Goal: Task Accomplishment & Management: Manage account settings

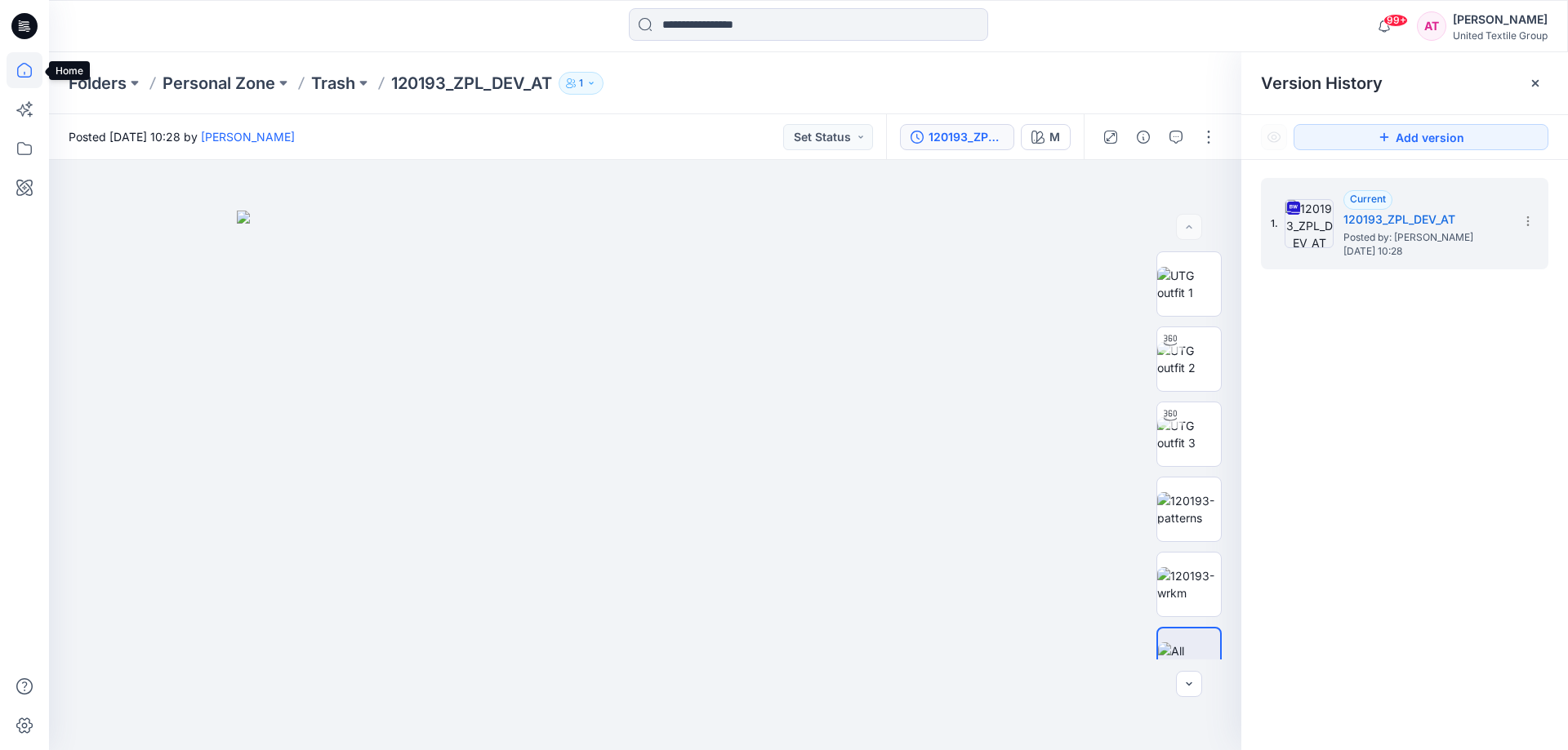
click at [27, 72] on icon at bounding box center [24, 70] width 36 height 36
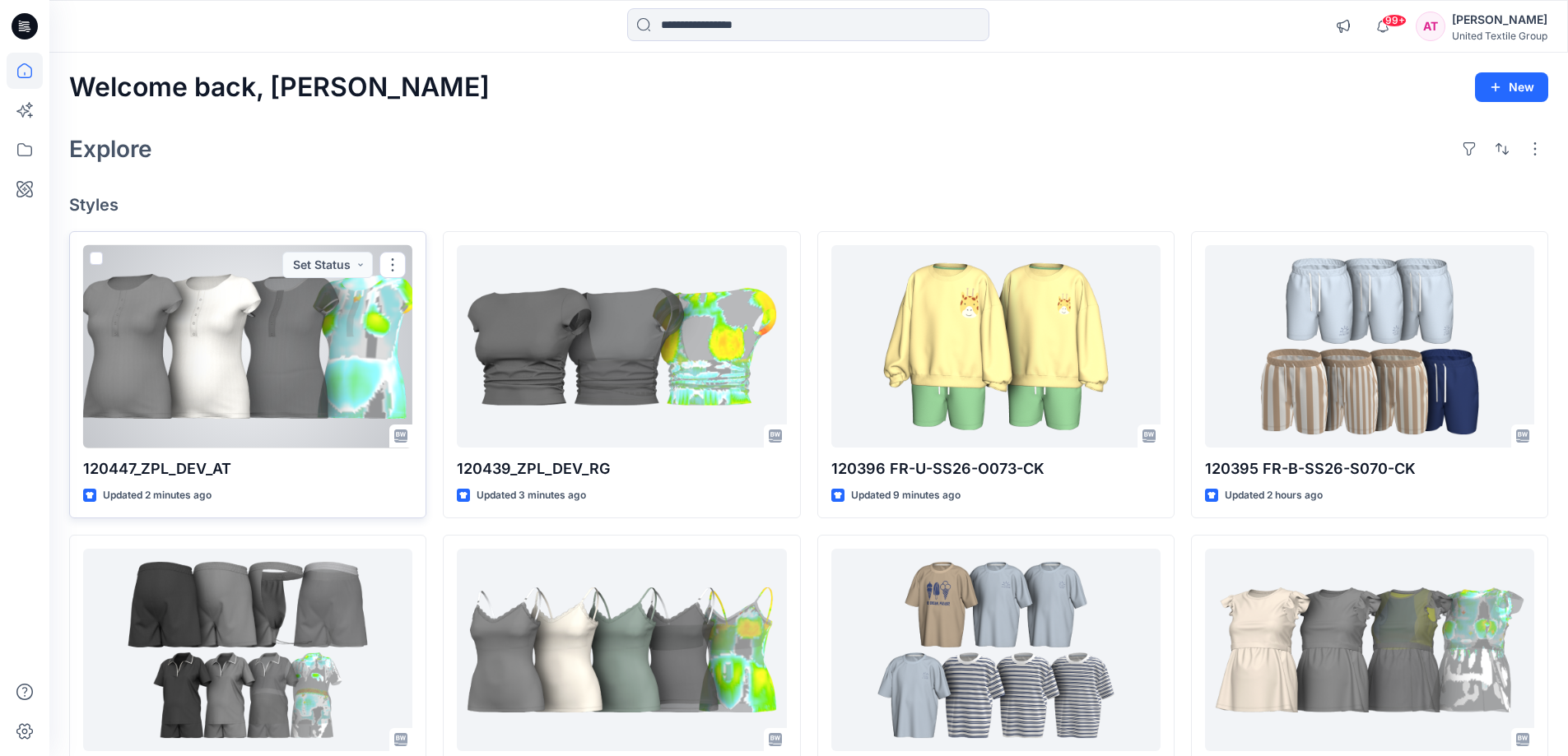
click at [257, 351] on div at bounding box center [248, 346] width 329 height 204
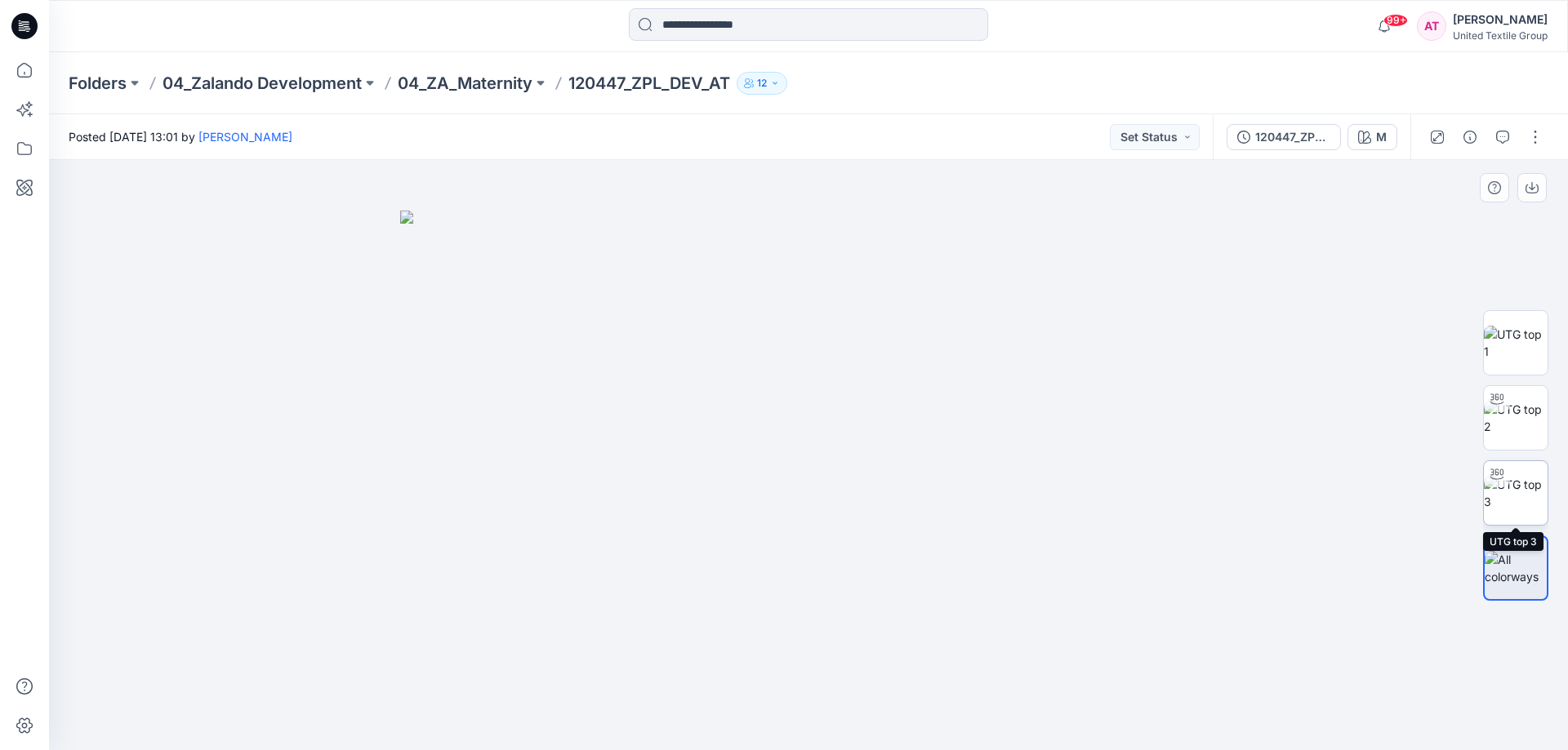
click at [1514, 494] on img at bounding box center [1515, 492] width 63 height 34
drag, startPoint x: 990, startPoint y: 706, endPoint x: 780, endPoint y: 690, distance: 210.6
click at [780, 690] on icon at bounding box center [810, 702] width 494 height 61
click at [1525, 134] on button "button" at bounding box center [1535, 137] width 26 height 26
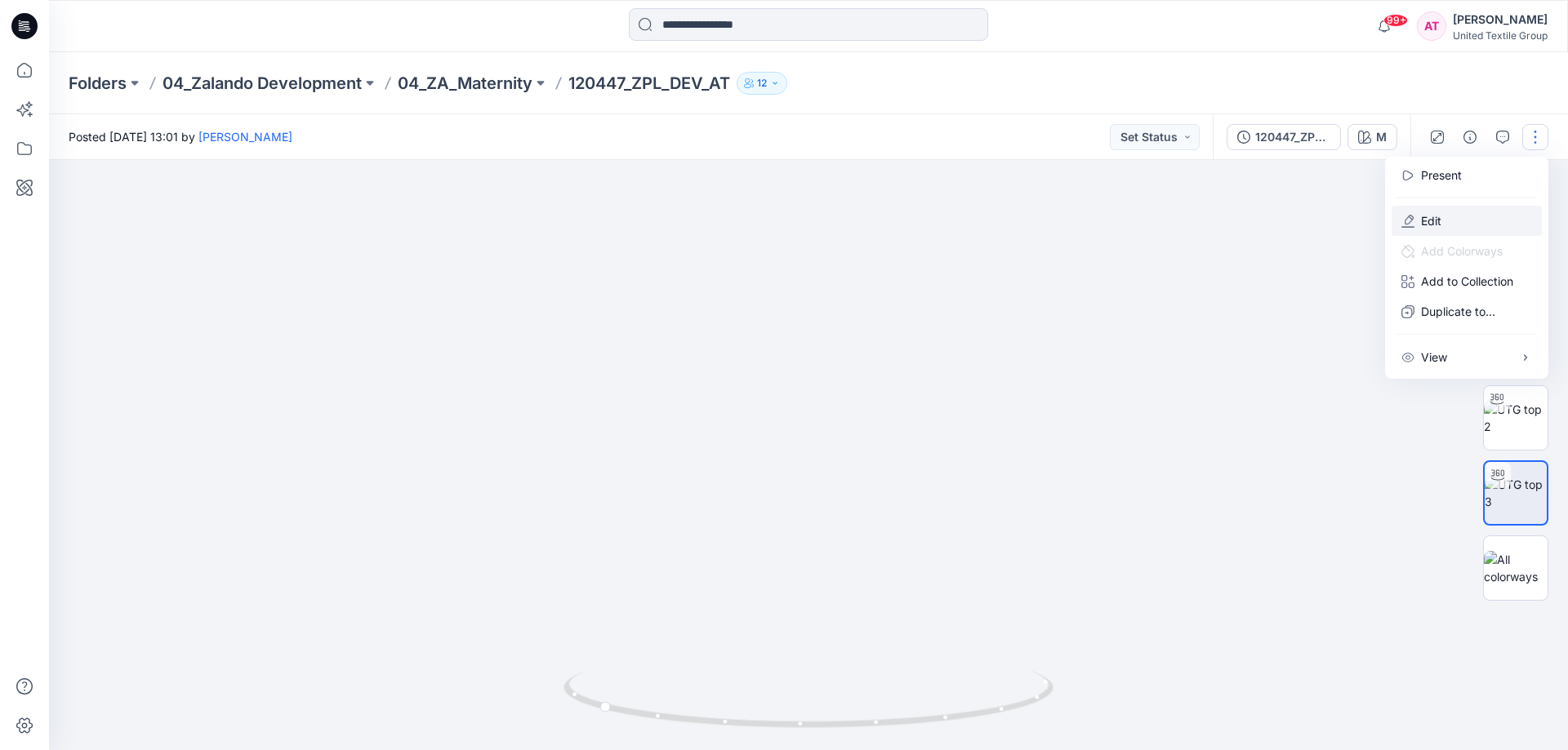
click at [1451, 221] on button "Edit" at bounding box center [1466, 221] width 150 height 30
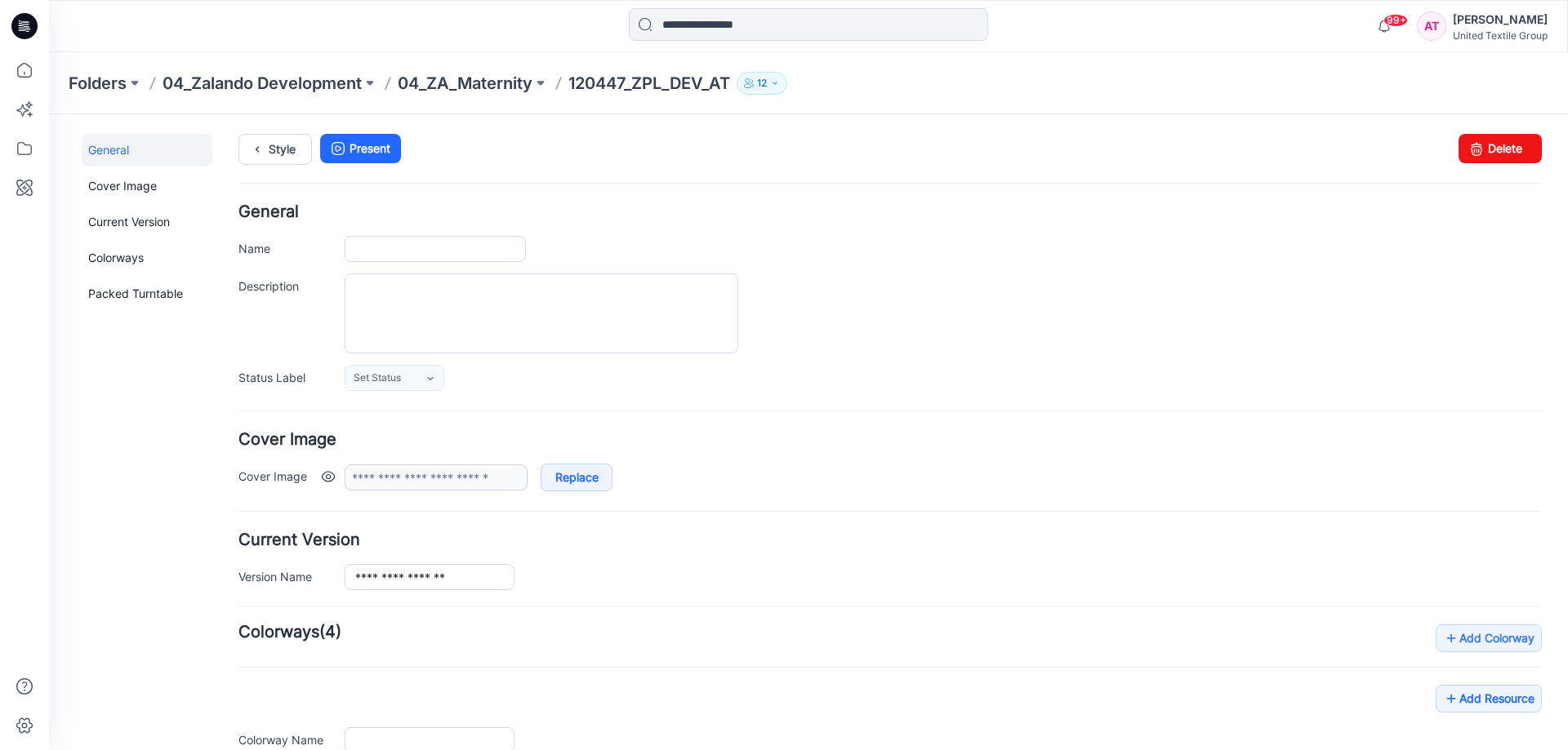
type input "**********"
type input "*"
type input "**********"
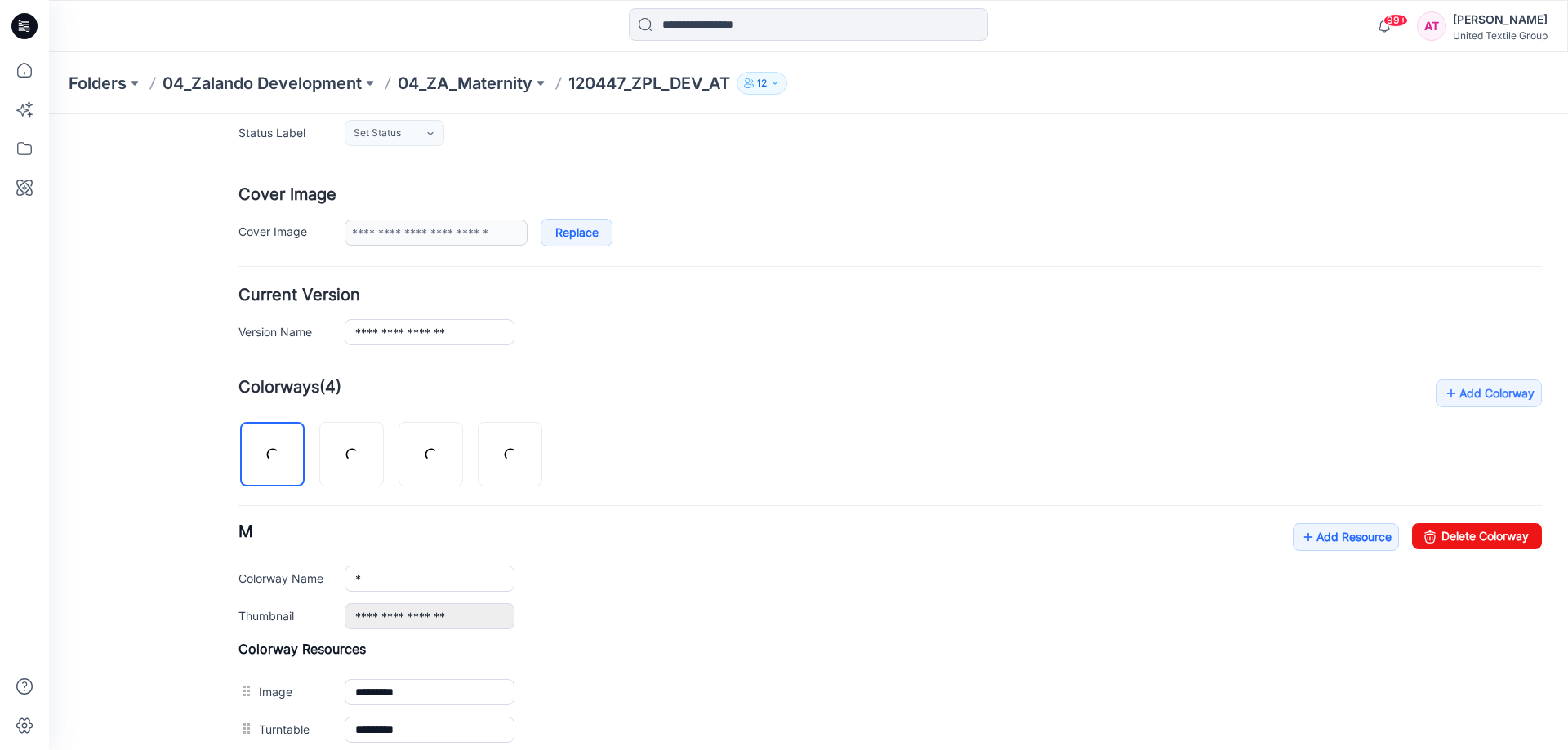
scroll to position [327, 0]
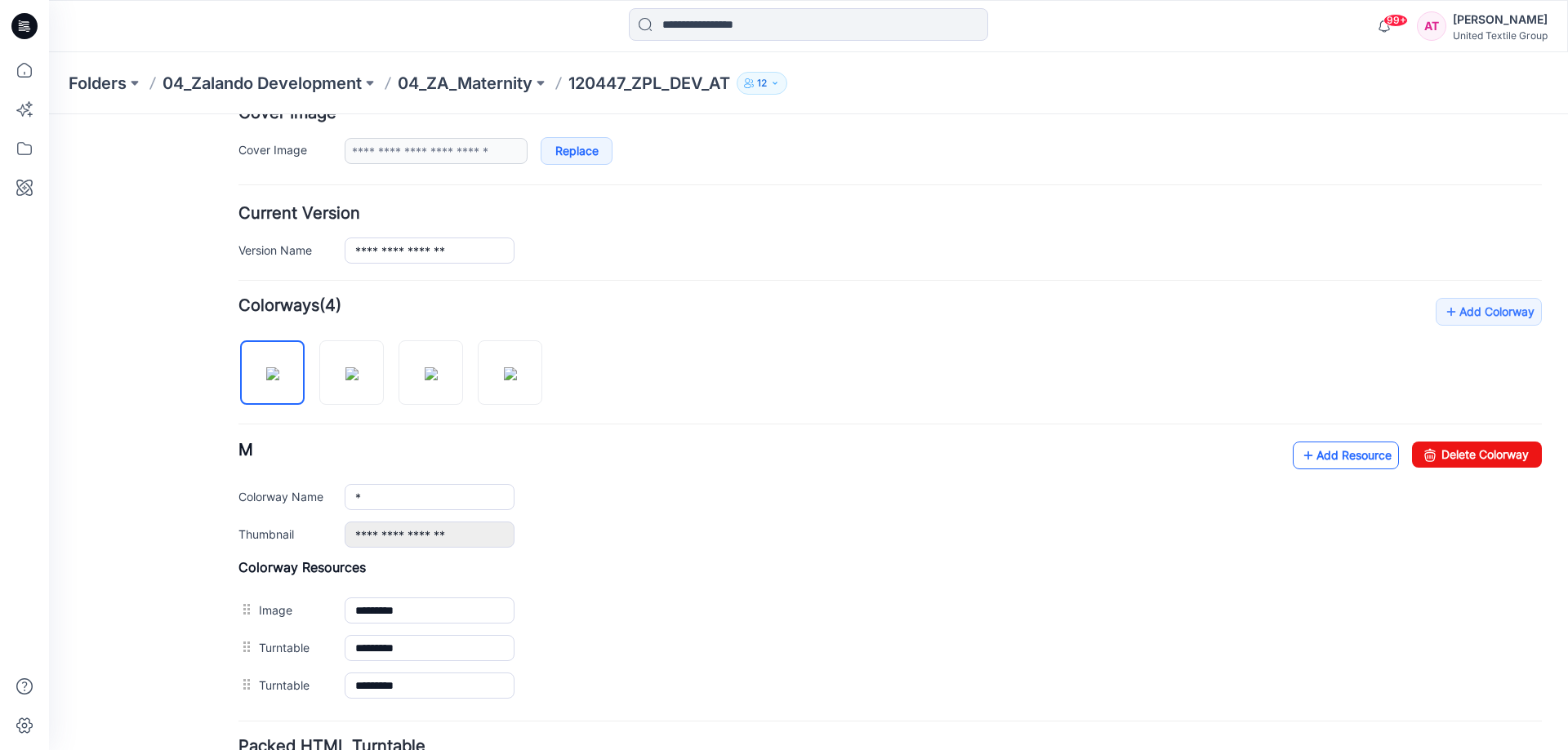
click at [1353, 458] on link "Add Resource" at bounding box center [1345, 455] width 106 height 28
click at [1316, 450] on link "Add Resource" at bounding box center [1345, 455] width 106 height 28
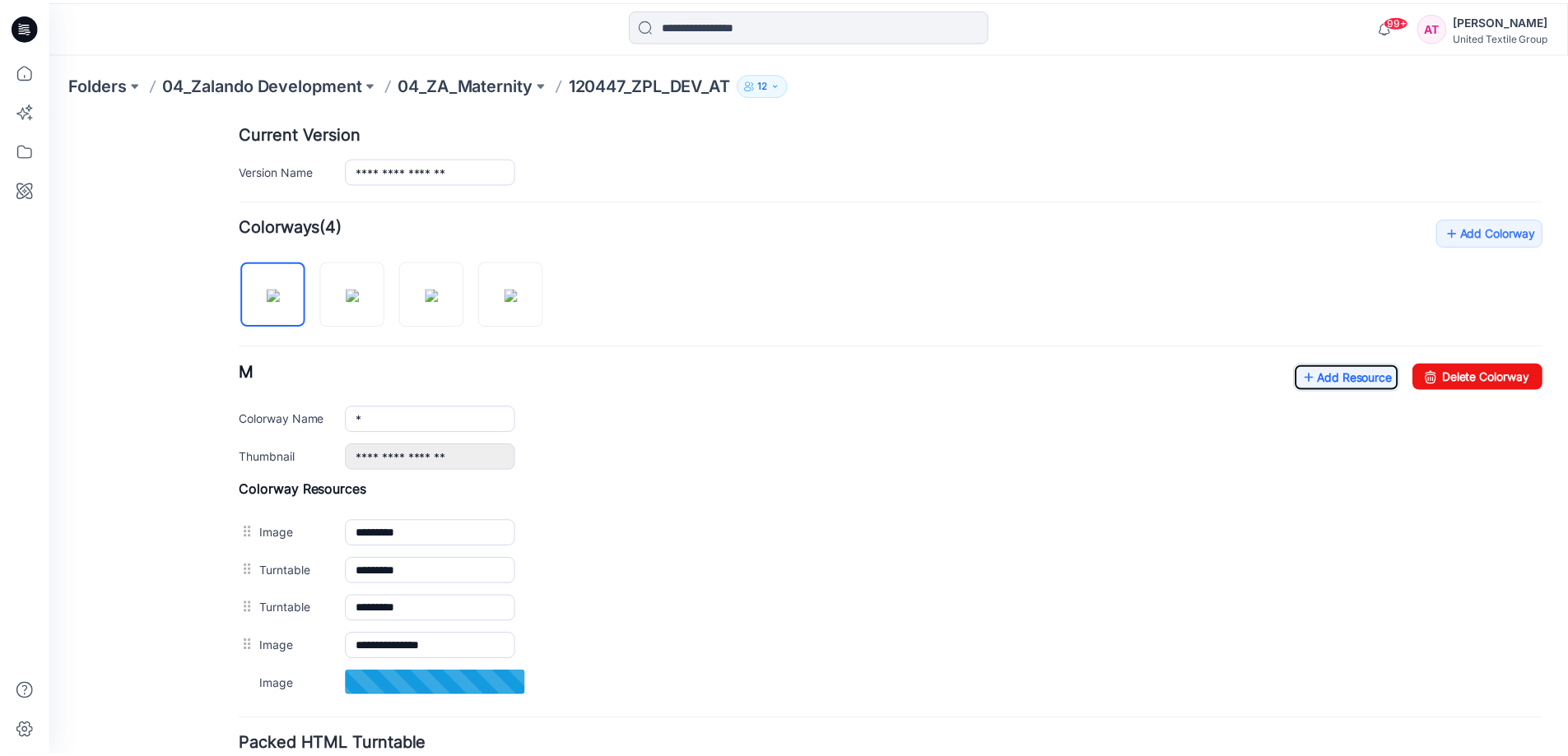
scroll to position [546, 0]
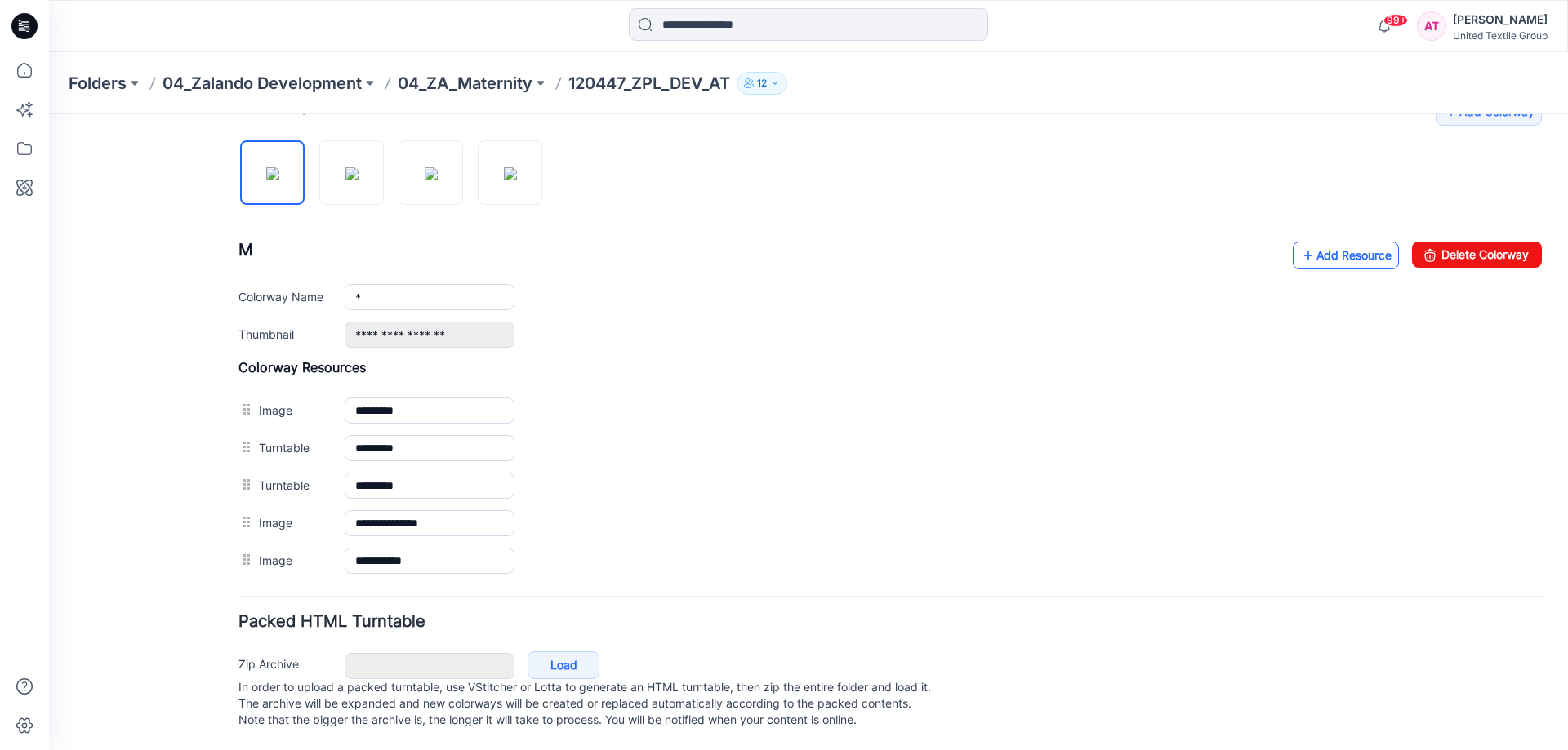
click at [1336, 242] on link "Add Resource" at bounding box center [1345, 256] width 106 height 28
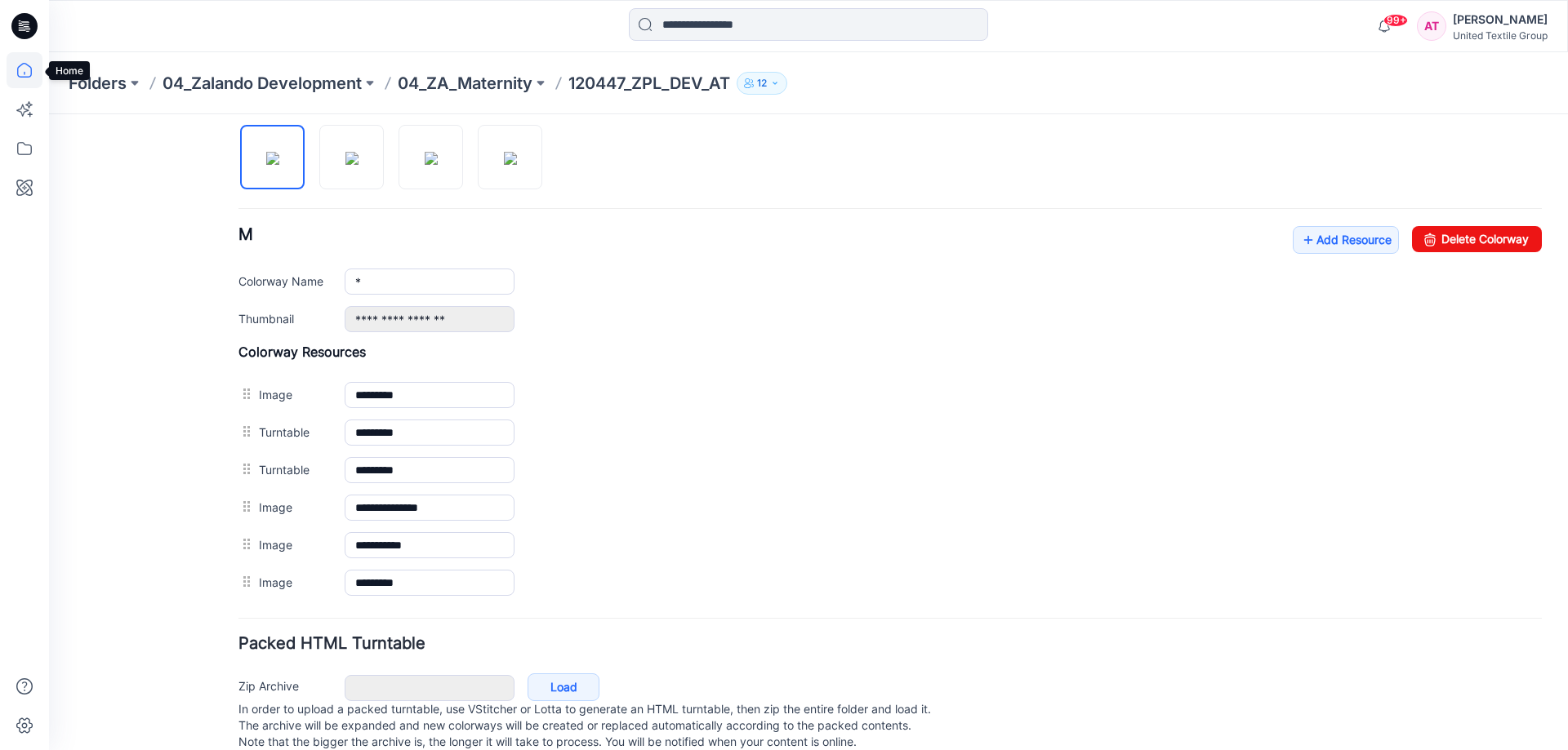
click at [26, 75] on icon at bounding box center [24, 70] width 36 height 36
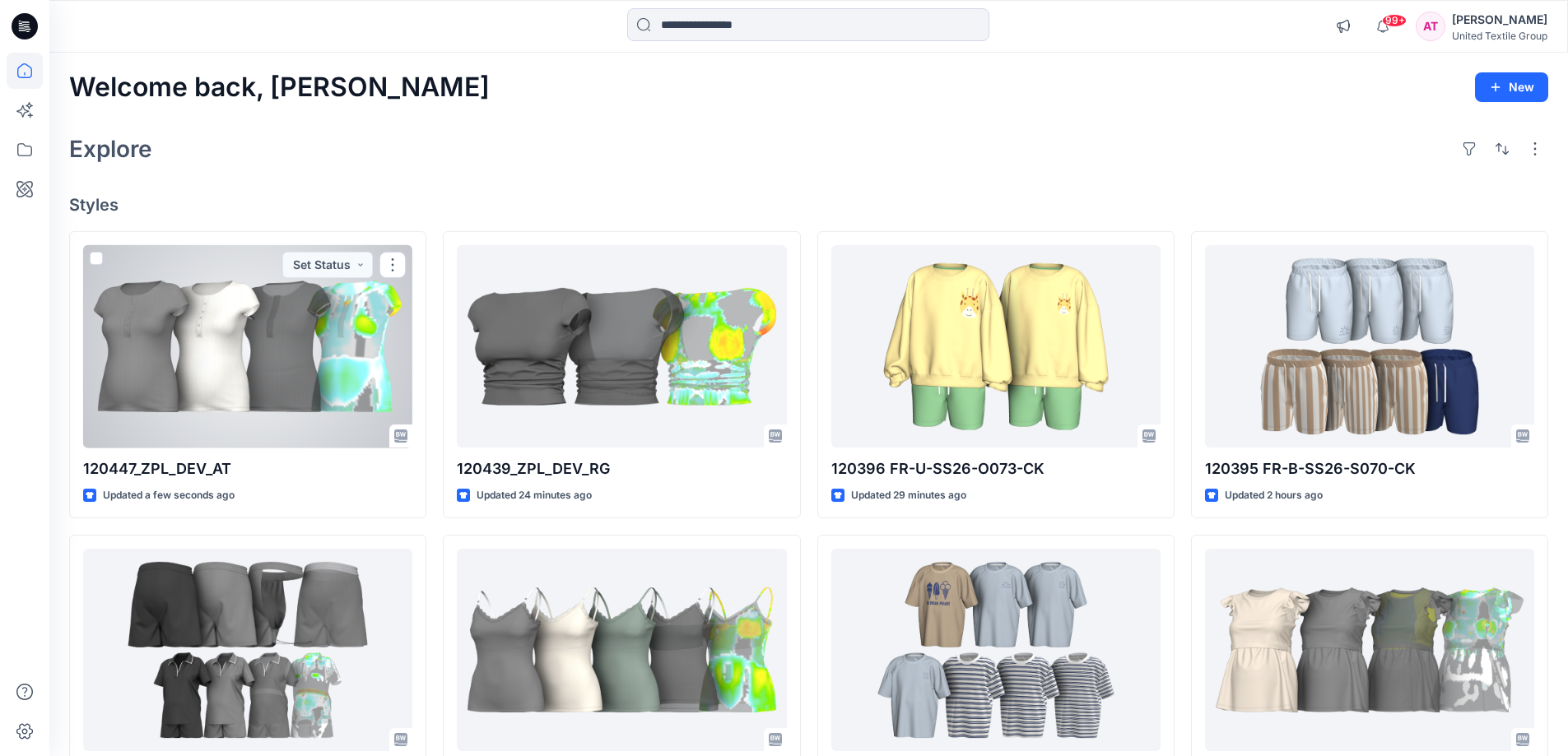
click at [300, 361] on div at bounding box center [248, 346] width 329 height 204
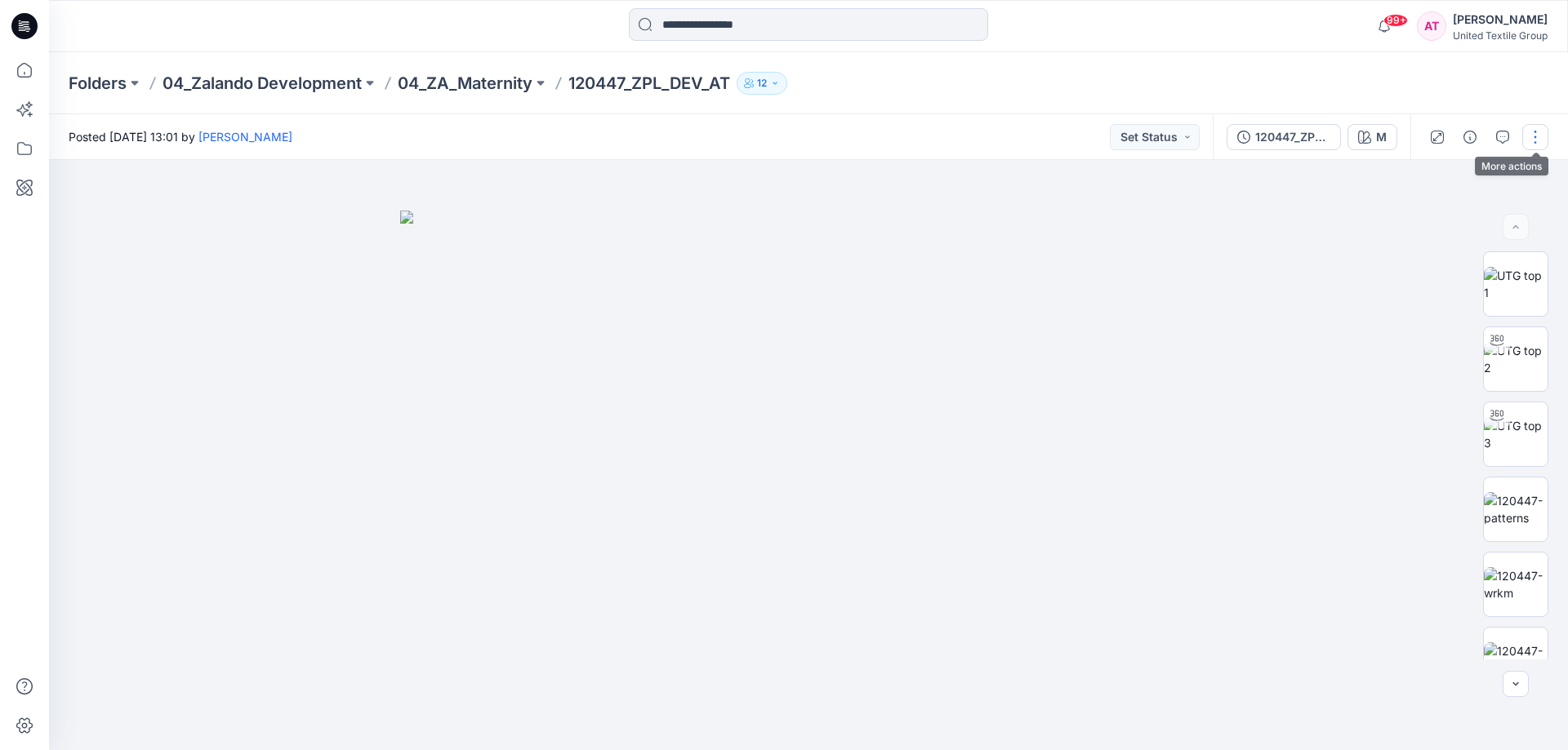
click at [1527, 133] on button "button" at bounding box center [1535, 137] width 26 height 26
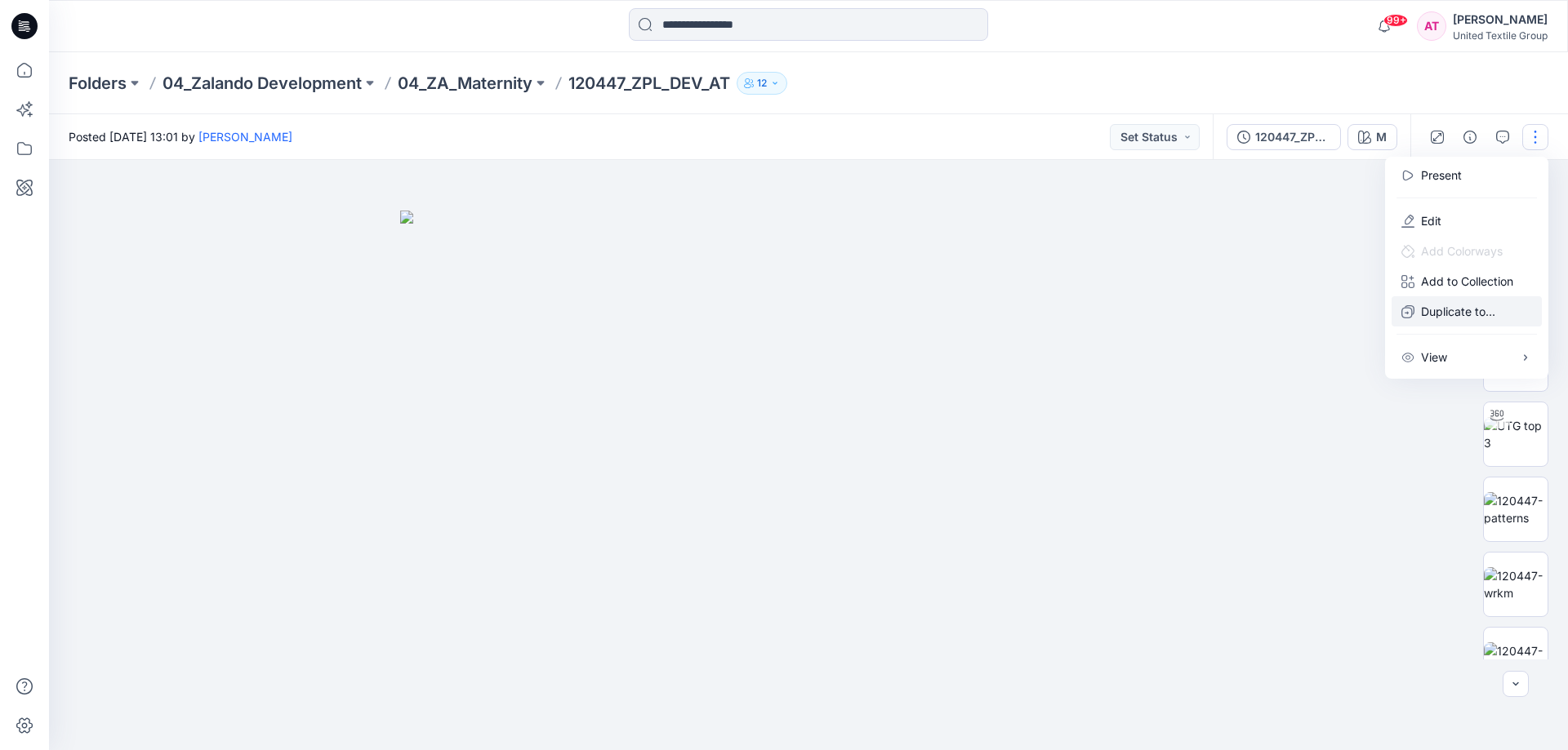
click at [1452, 307] on p "Duplicate to..." at bounding box center [1458, 311] width 74 height 17
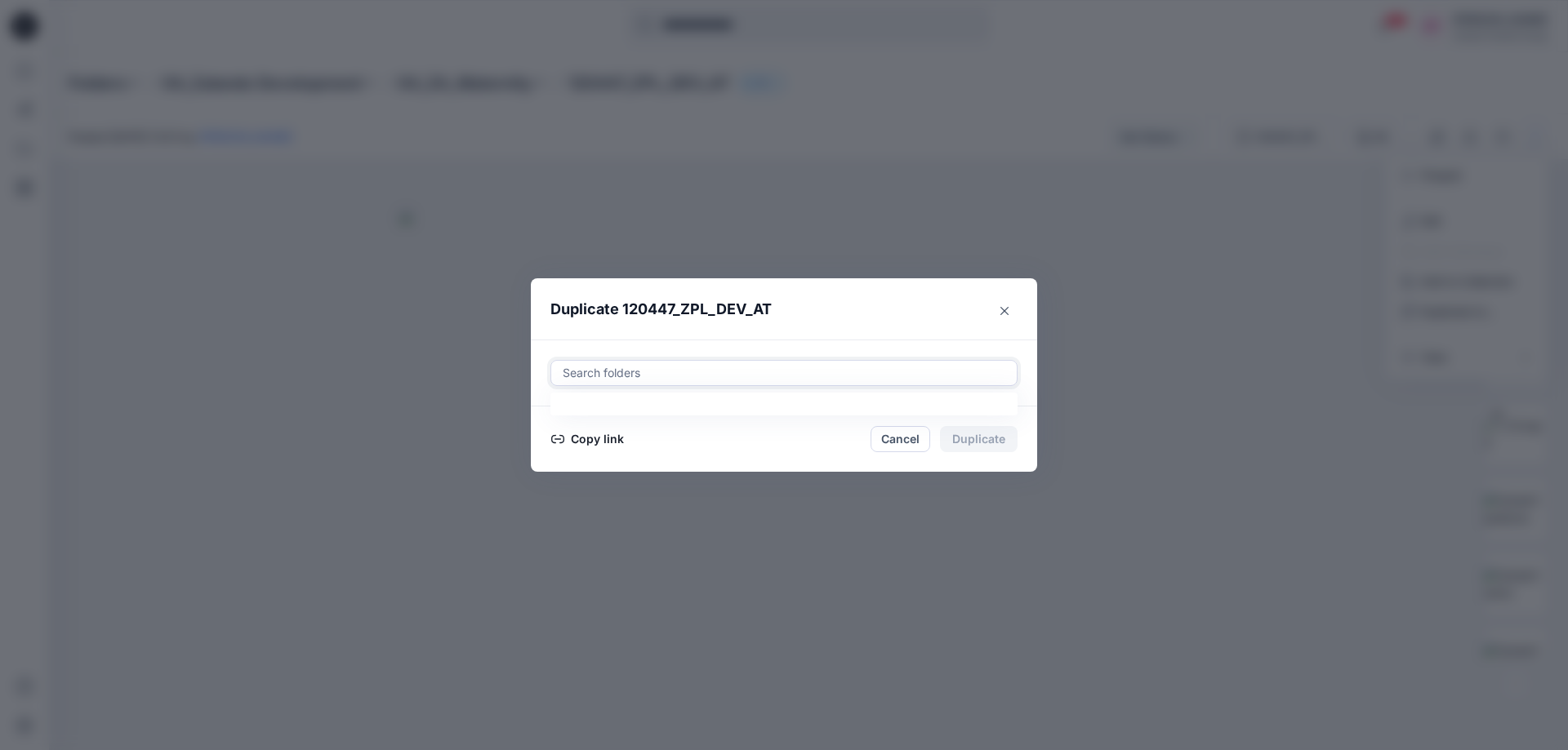
click at [619, 366] on div at bounding box center [783, 372] width 446 height 20
click at [656, 374] on div at bounding box center [783, 372] width 446 height 20
click at [654, 371] on div at bounding box center [783, 372] width 446 height 20
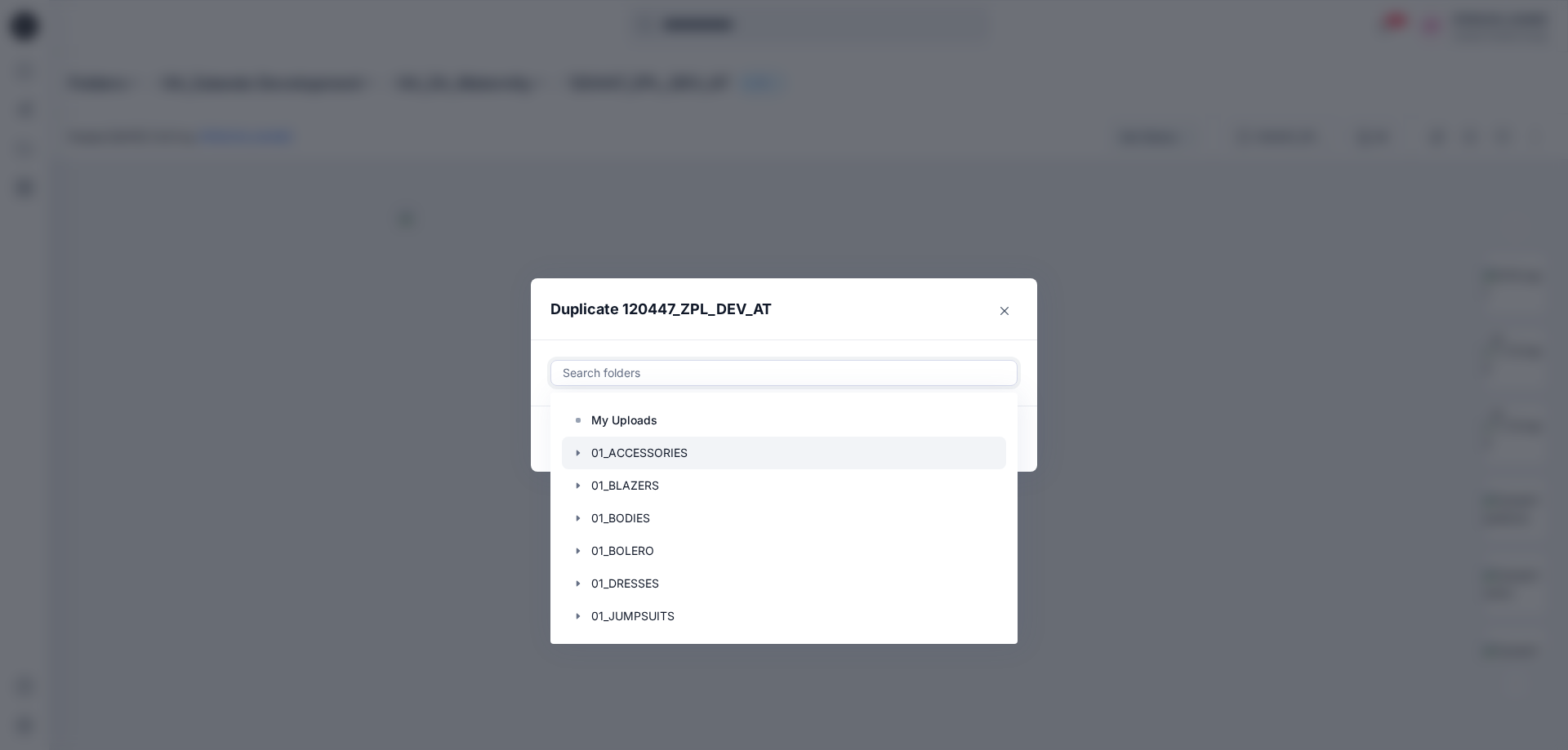
click at [634, 451] on div at bounding box center [783, 452] width 444 height 33
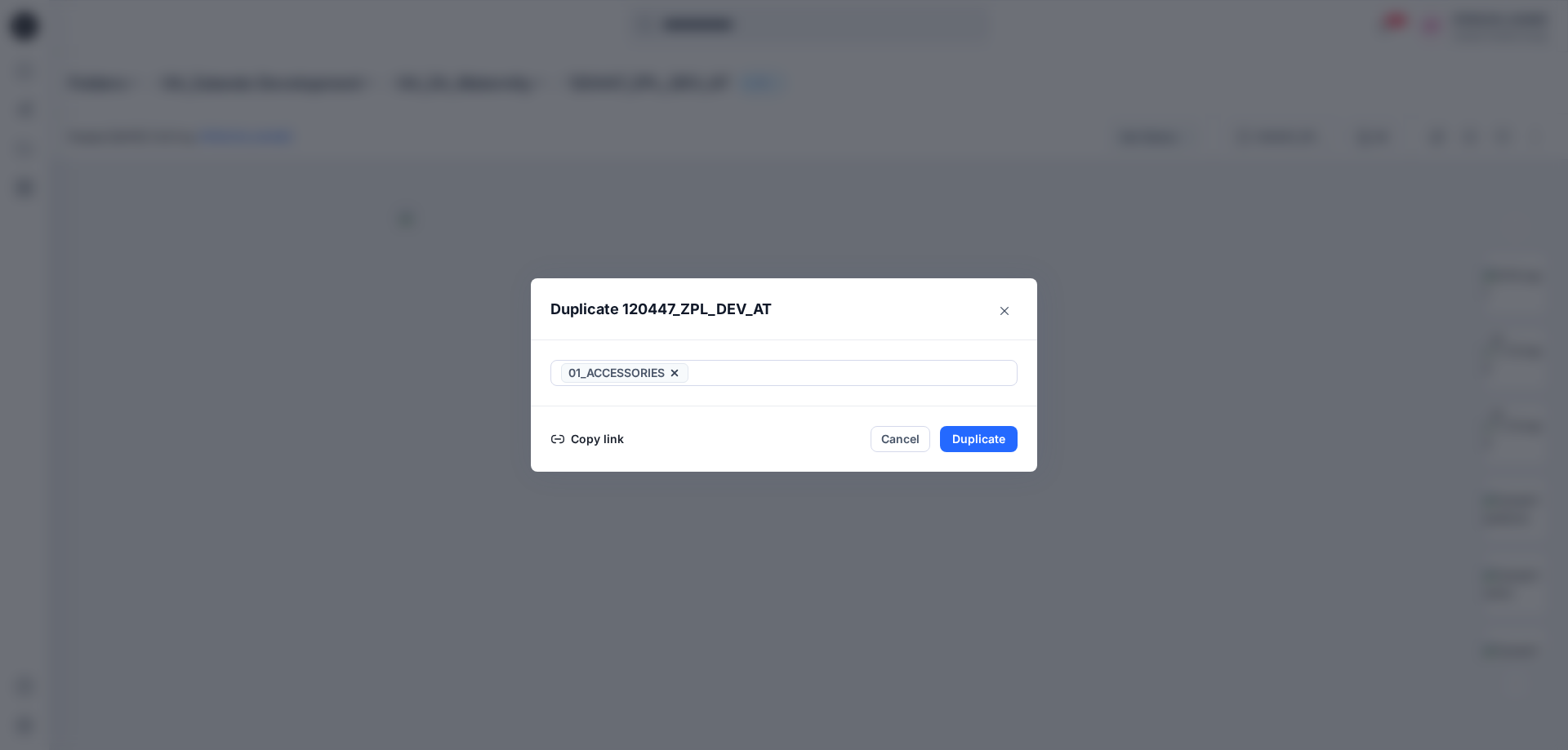
click at [897, 295] on header "Duplicate 120447_ZPL_DEV_AT" at bounding box center [767, 309] width 474 height 62
click at [602, 441] on button "Copy link" at bounding box center [588, 438] width 74 height 20
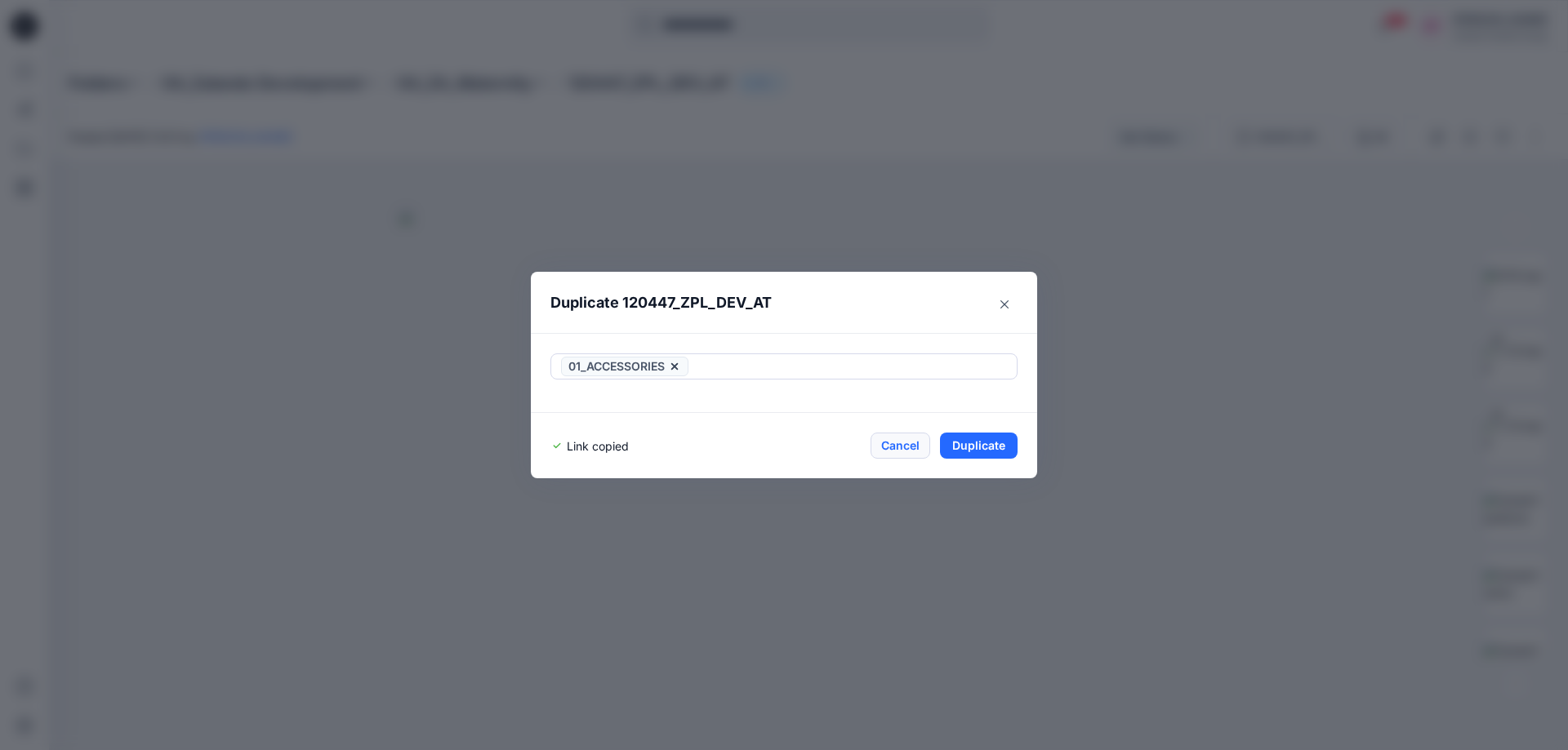
click at [911, 447] on button "Cancel" at bounding box center [900, 446] width 60 height 26
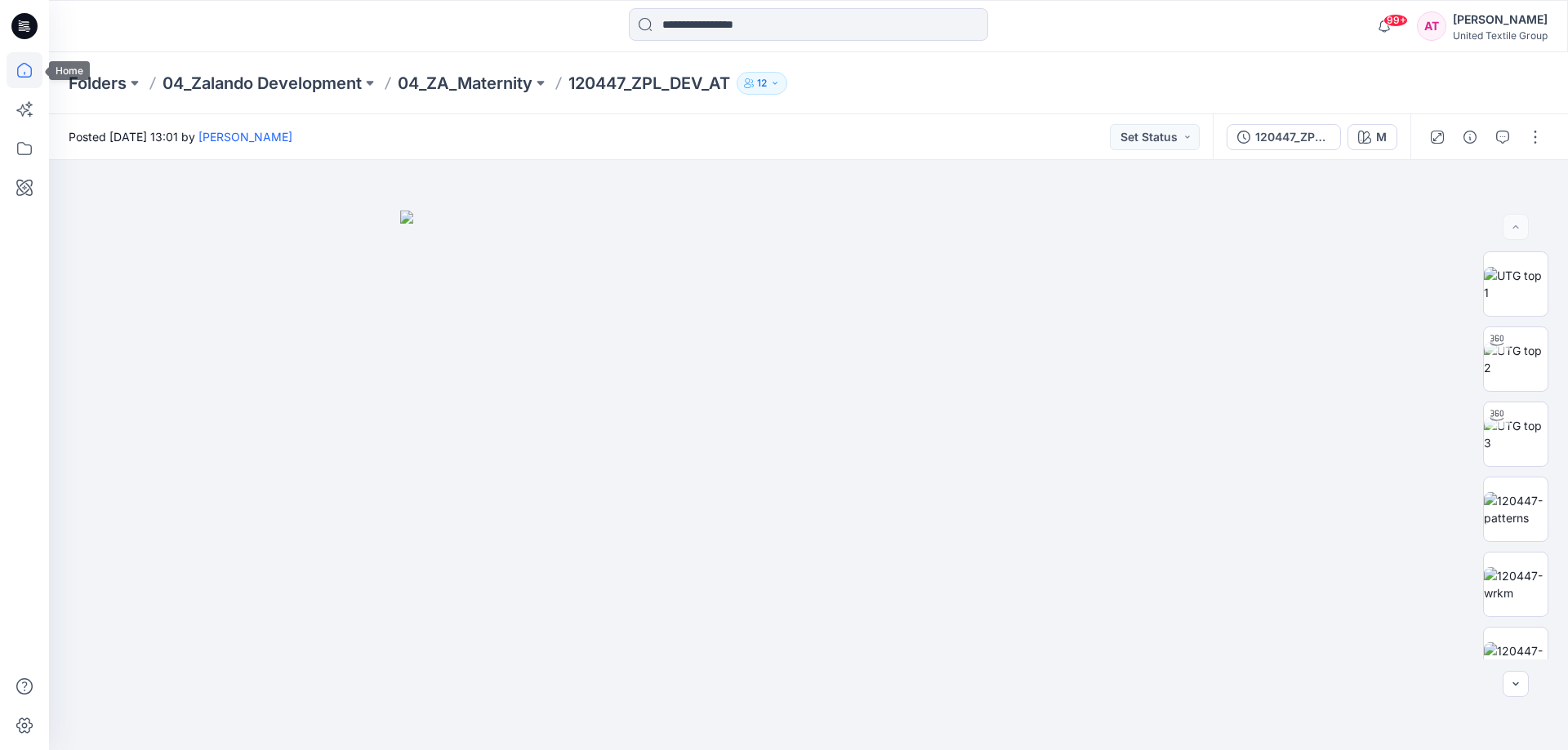
click at [25, 74] on icon at bounding box center [24, 70] width 36 height 36
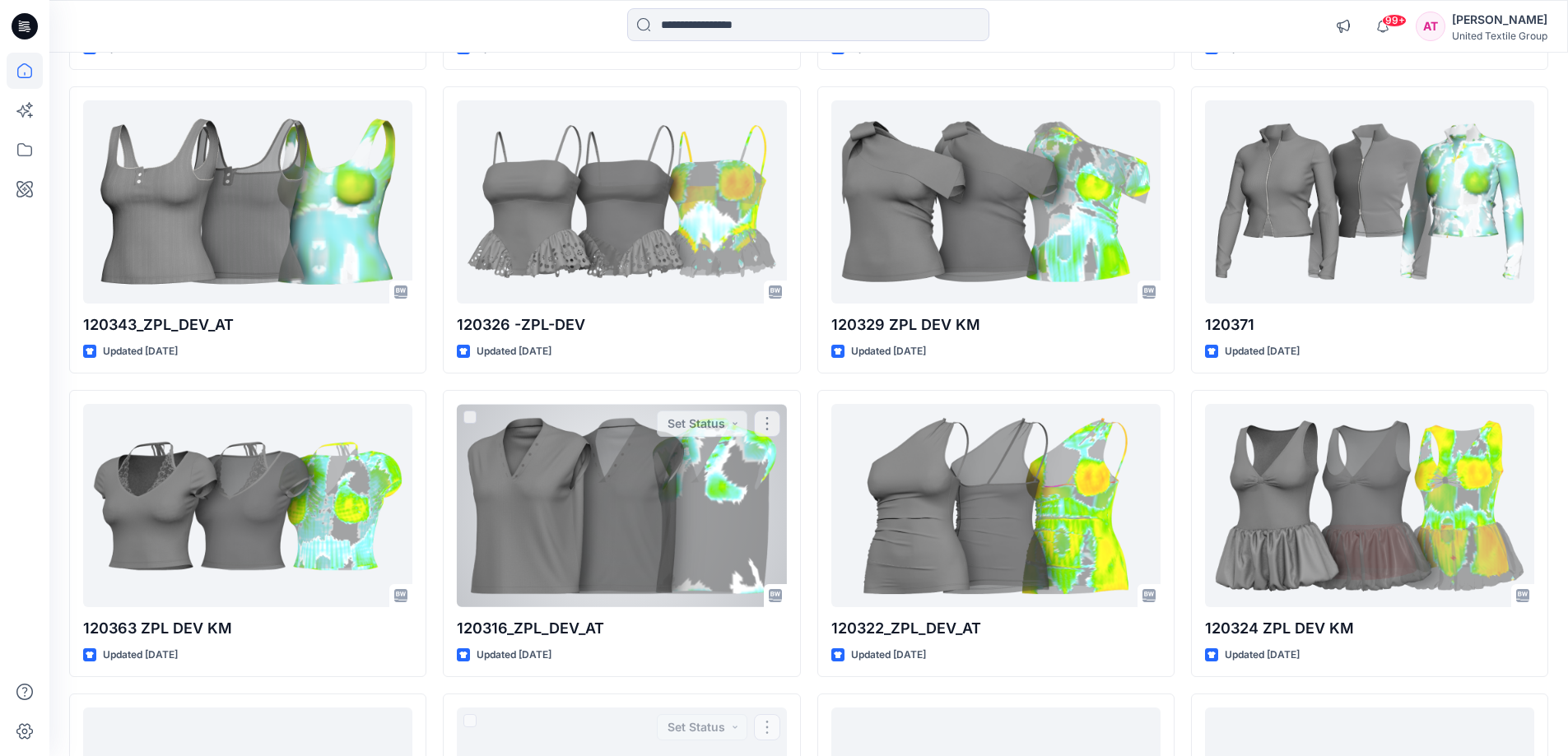
scroll to position [12045, 0]
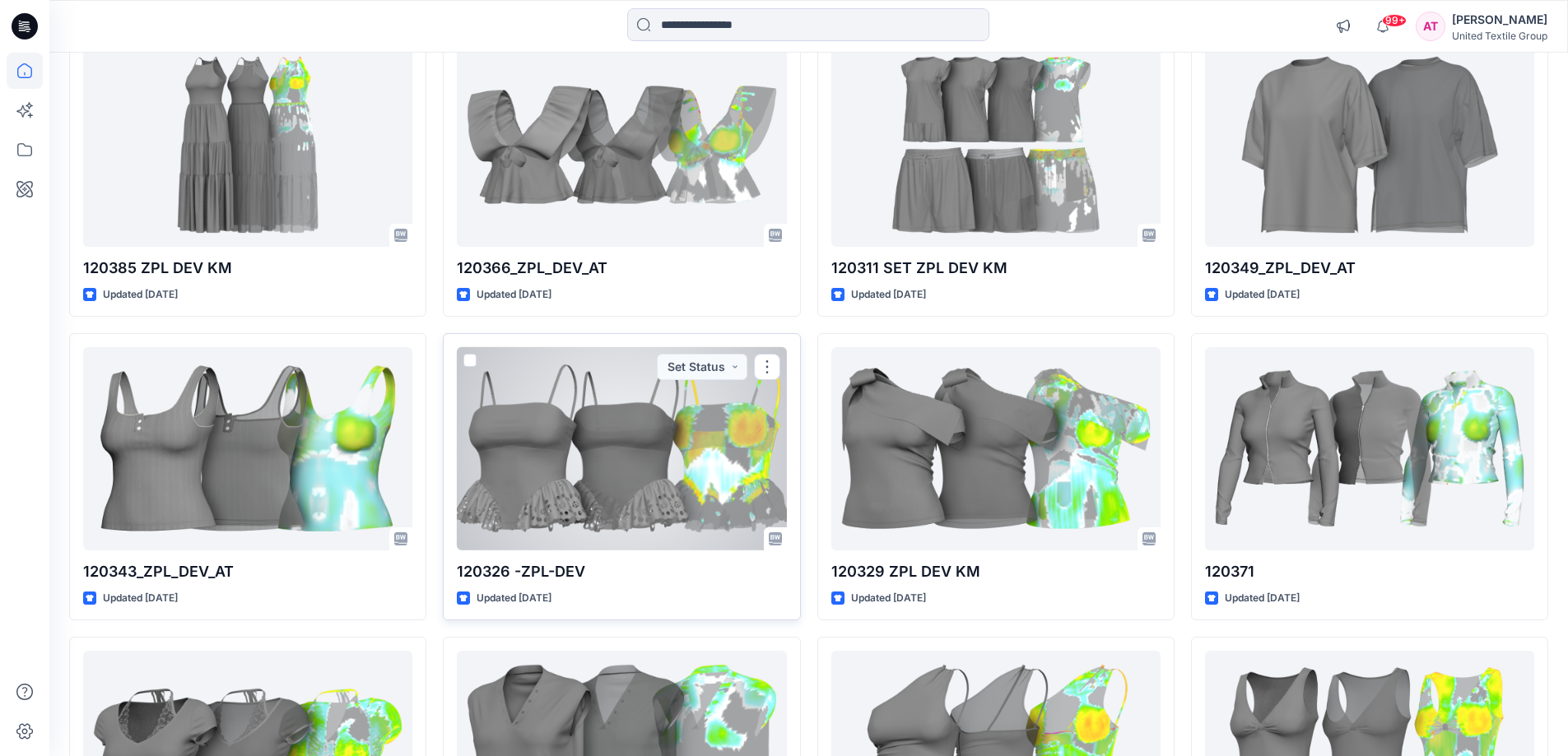
click at [586, 452] on div at bounding box center [621, 448] width 329 height 204
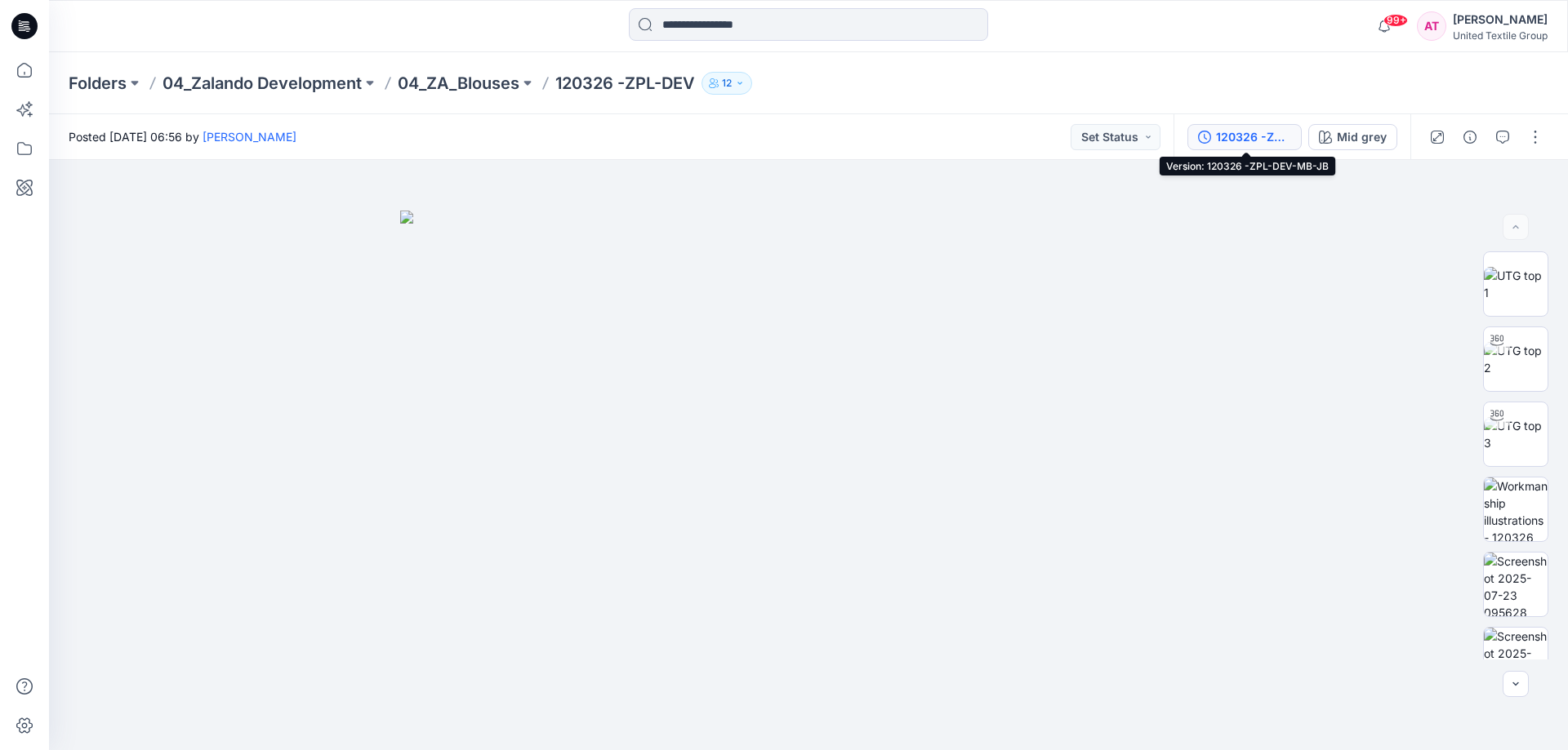
click at [1277, 124] on button "120326 -ZPL-DEV-MB-JB" at bounding box center [1244, 137] width 115 height 26
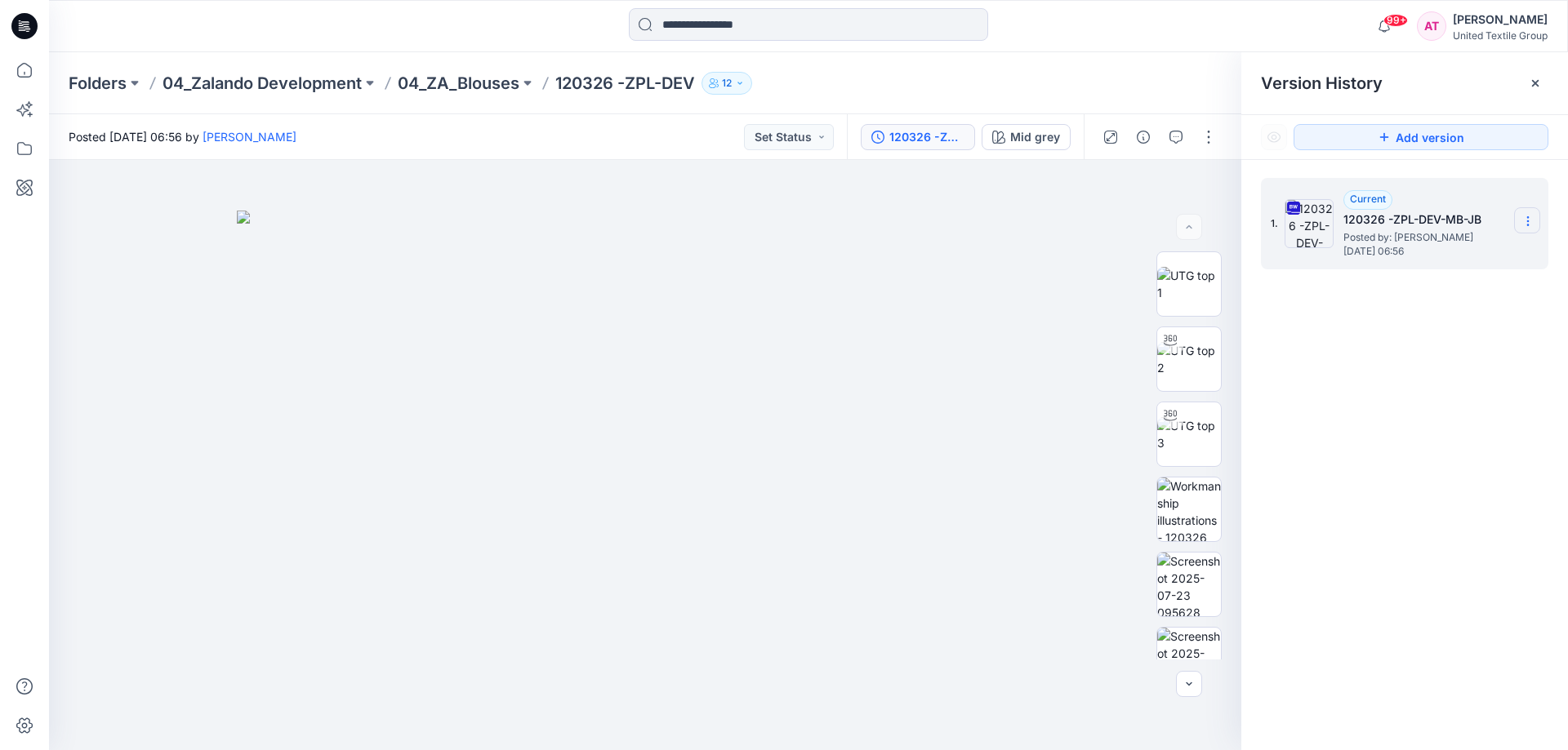
click at [1530, 218] on icon at bounding box center [1528, 221] width 13 height 13
click at [1501, 240] on div "Download Source BW File" at bounding box center [1440, 252] width 189 height 33
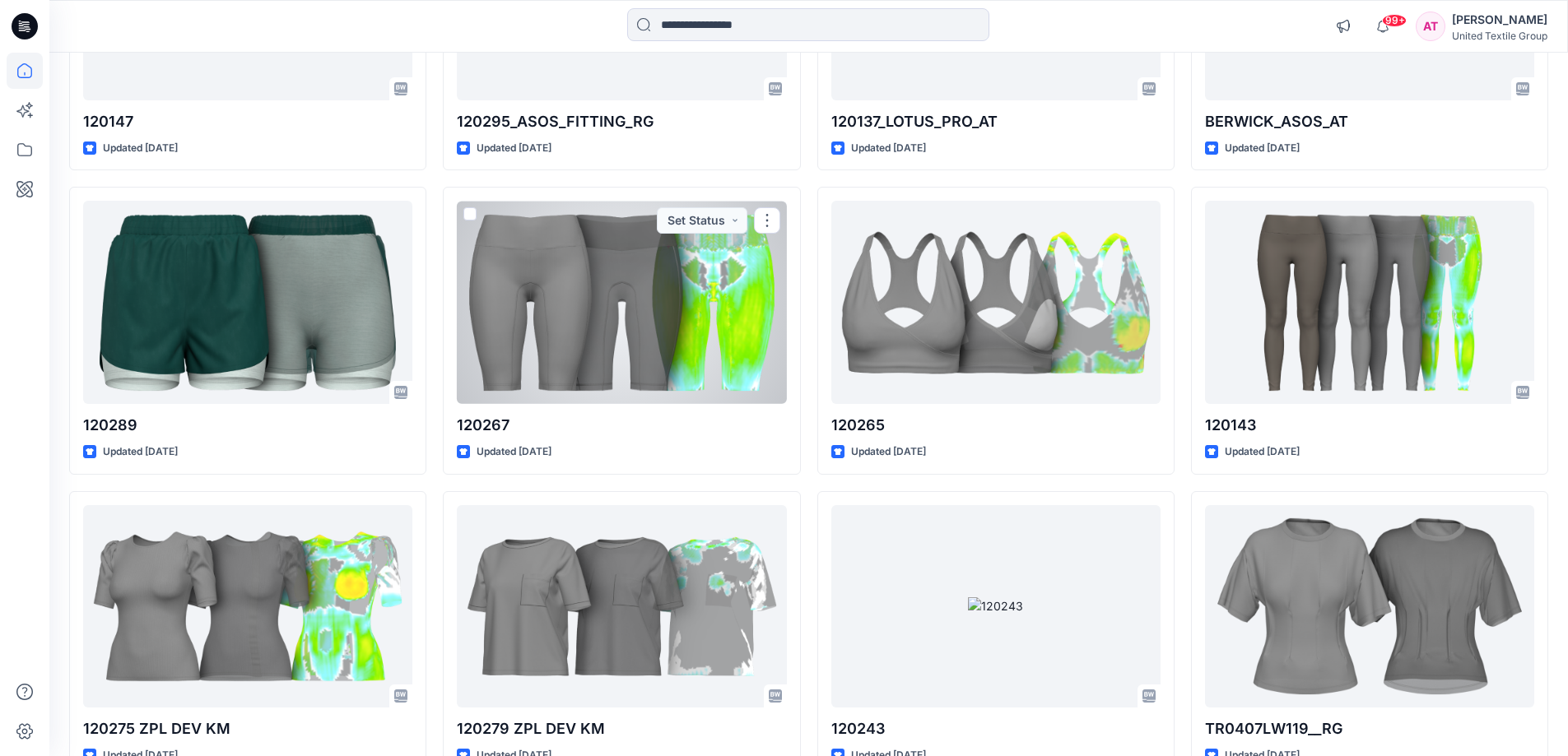
scroll to position [15918, 0]
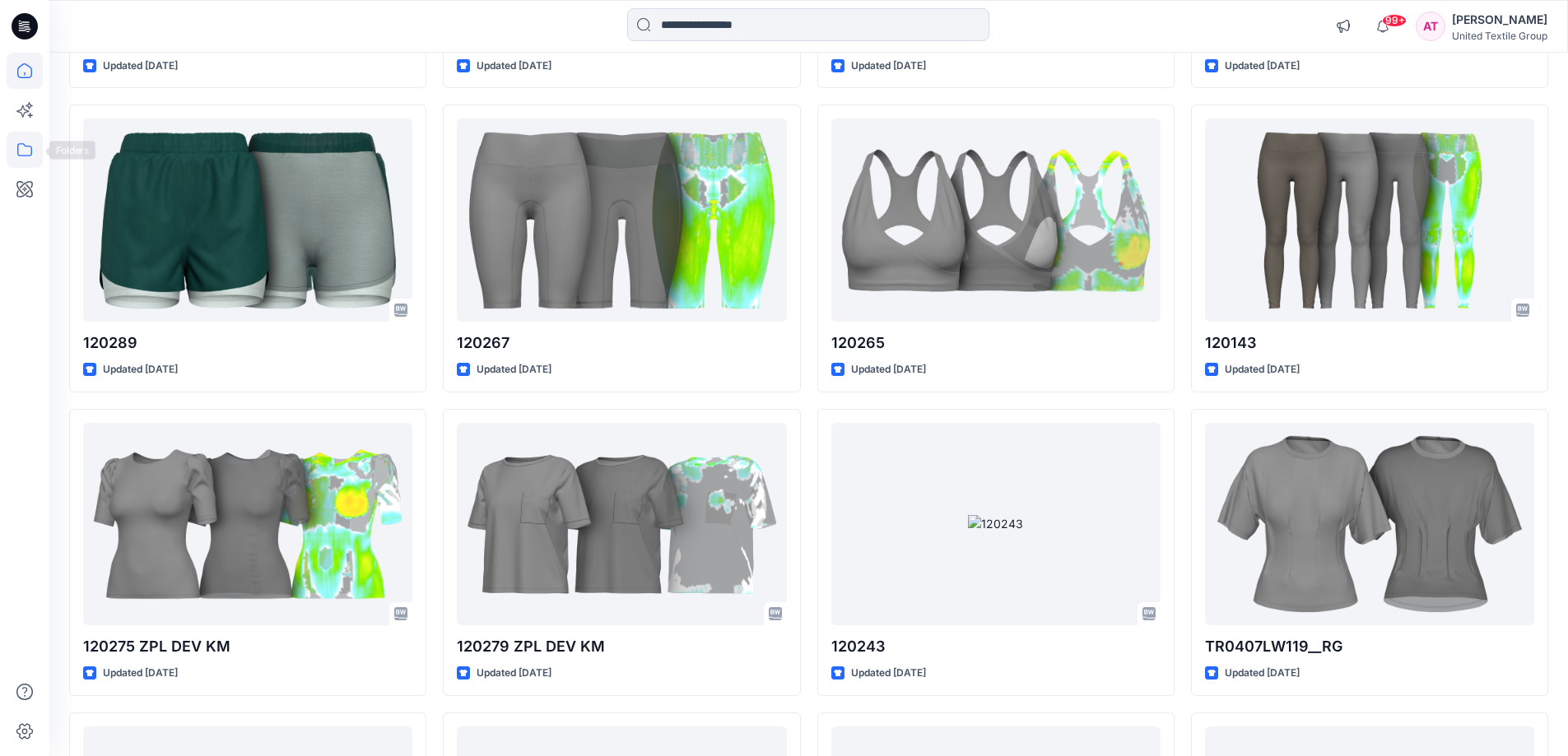
click at [24, 149] on icon at bounding box center [24, 149] width 37 height 37
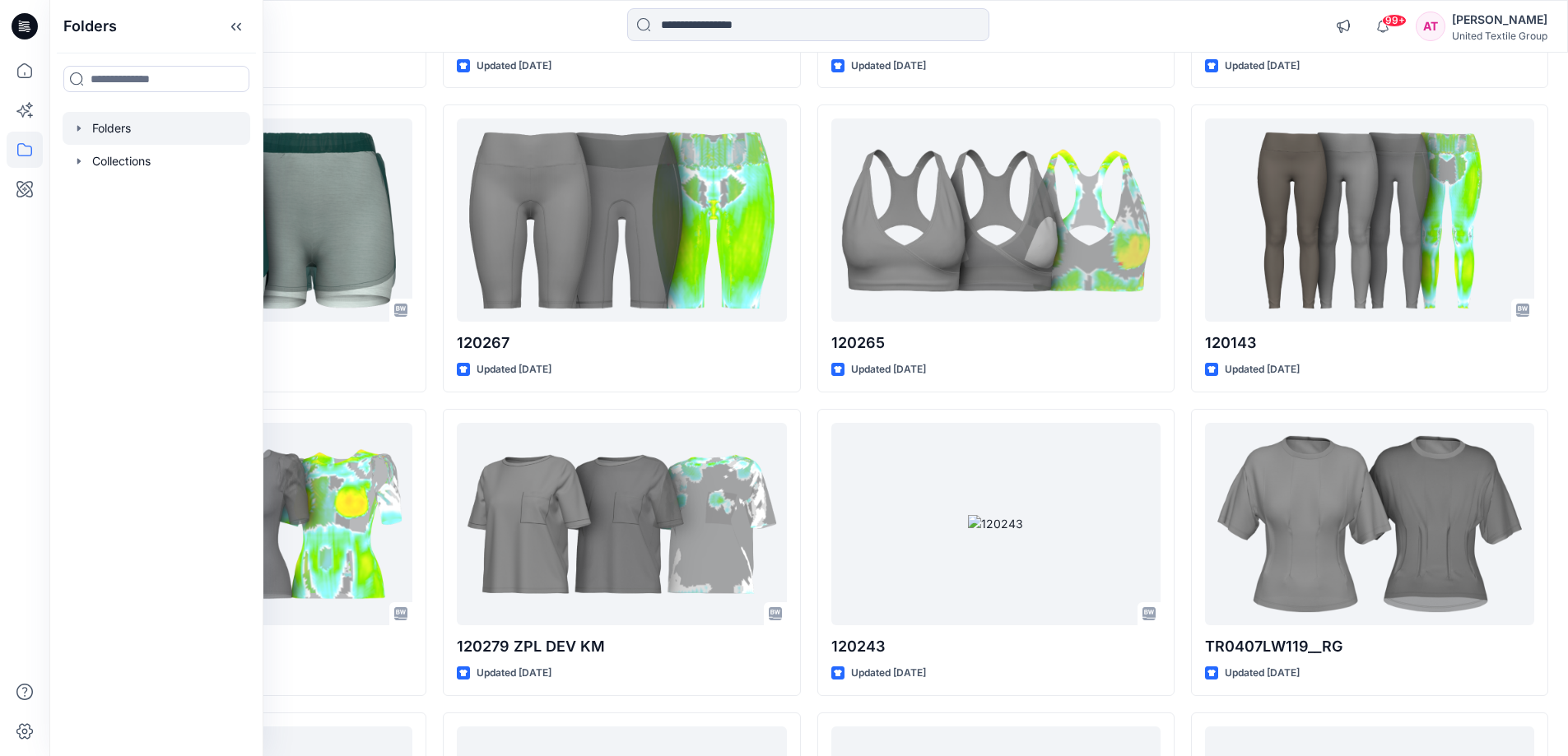
click at [97, 129] on div at bounding box center [157, 128] width 188 height 33
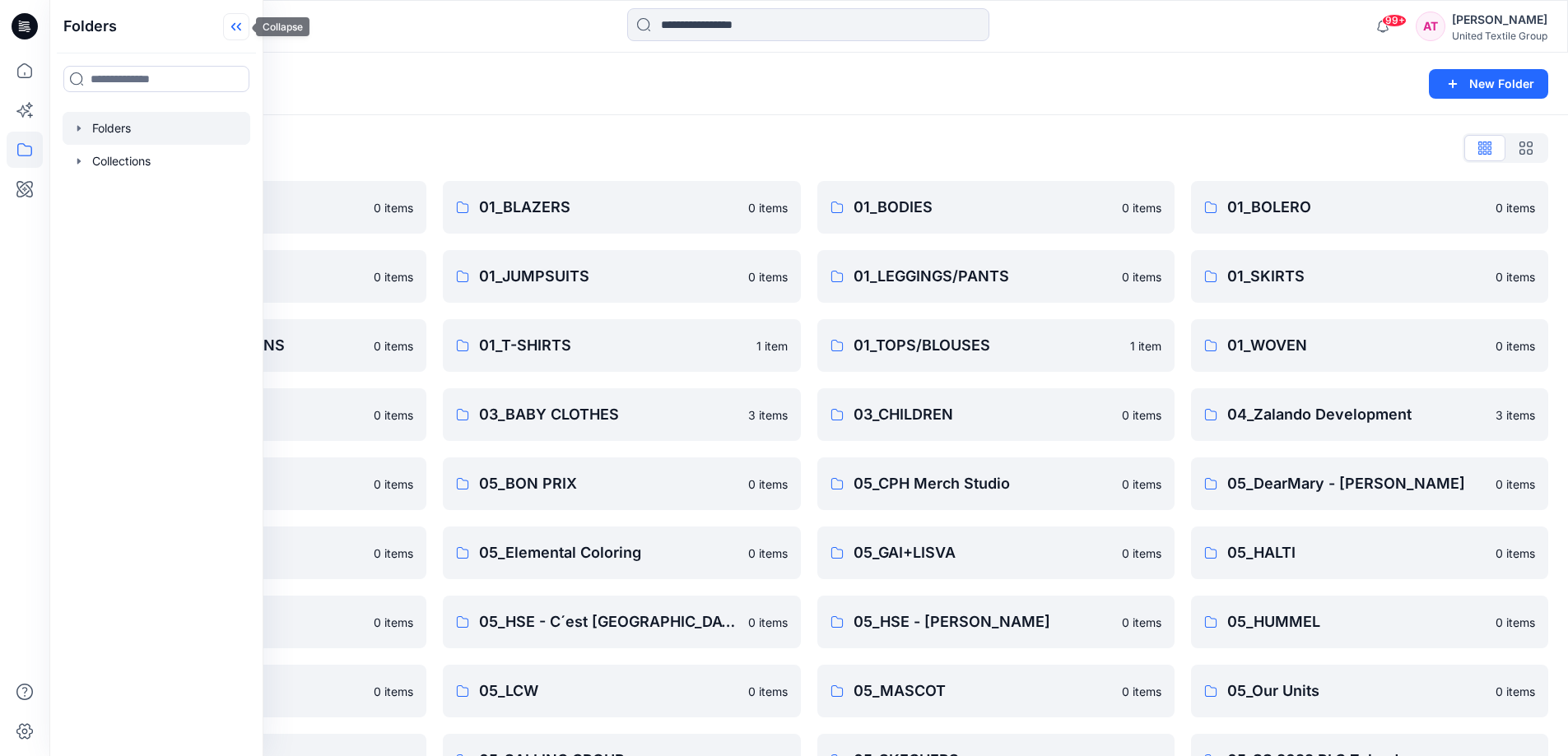
click at [240, 23] on icon at bounding box center [239, 27] width 4 height 8
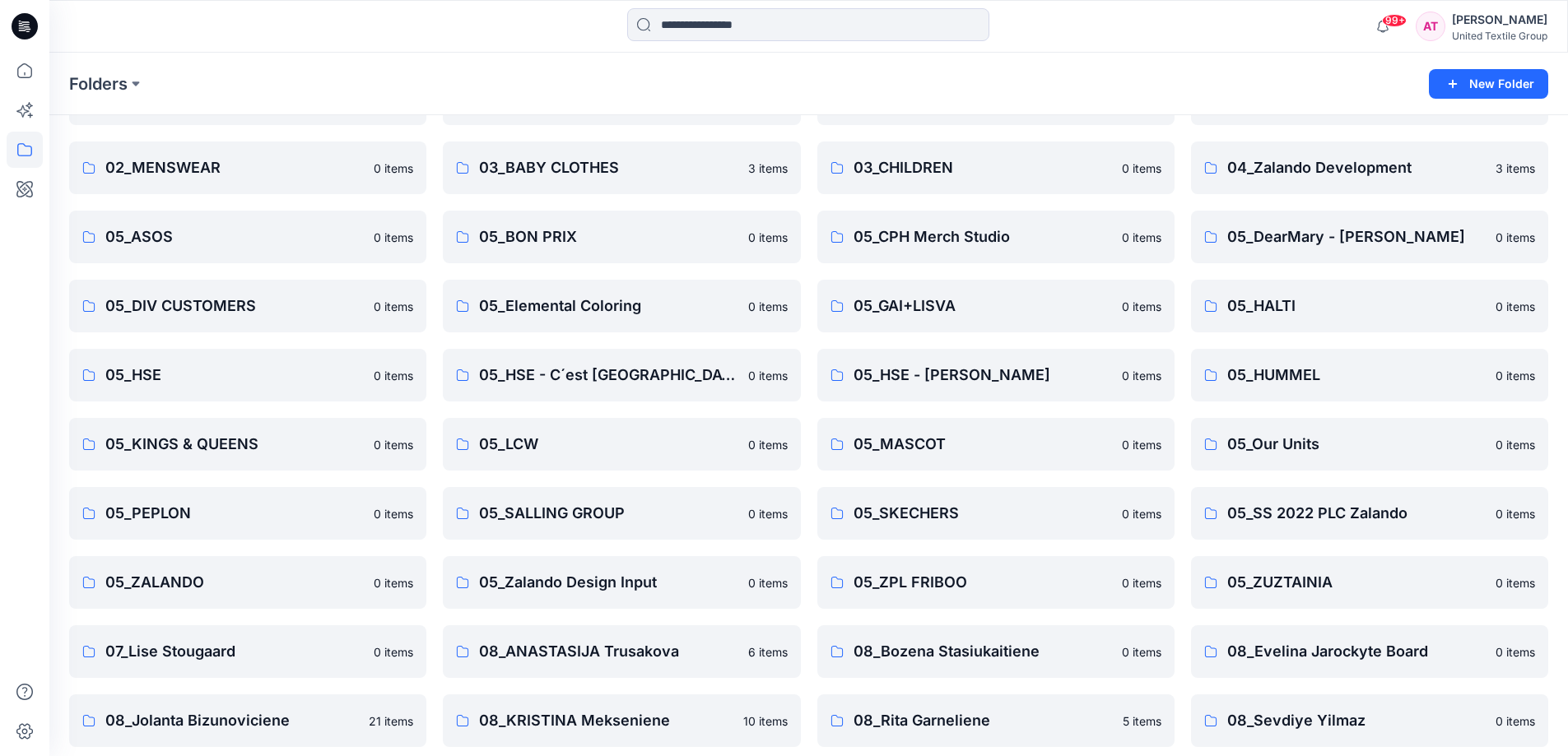
scroll to position [396, 0]
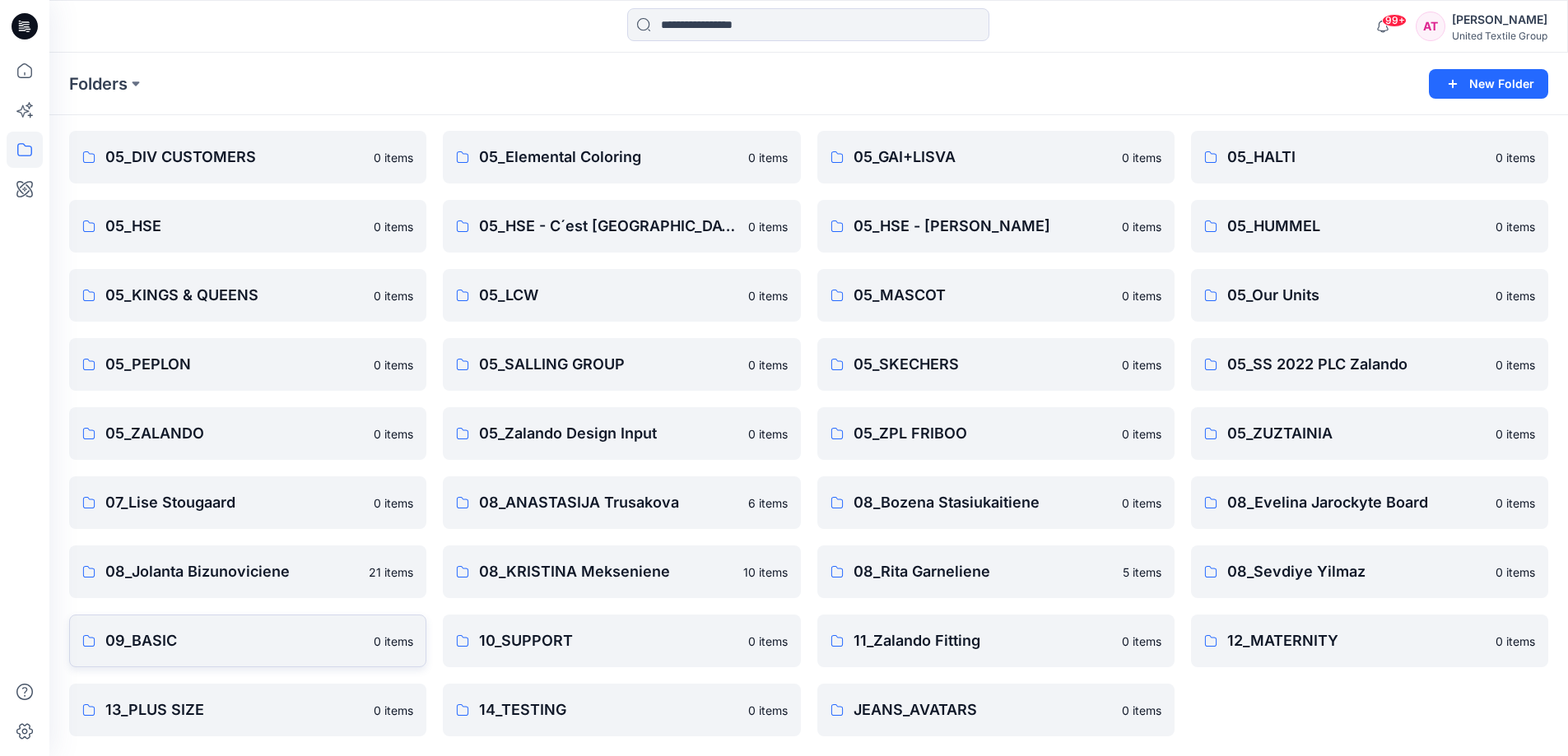
click at [308, 631] on p "09_BASIC" at bounding box center [234, 641] width 258 height 23
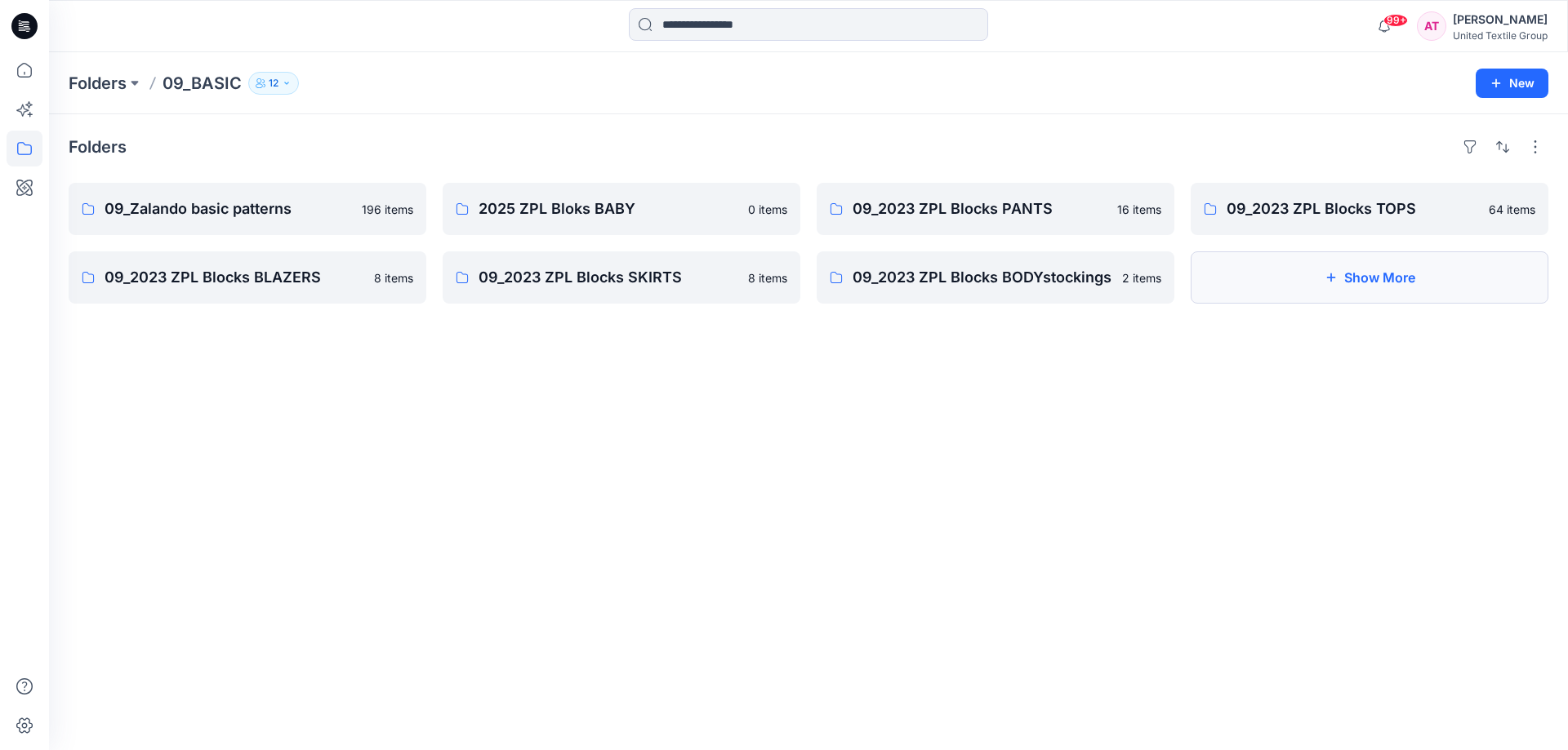
click at [1337, 276] on icon "button" at bounding box center [1331, 277] width 13 height 13
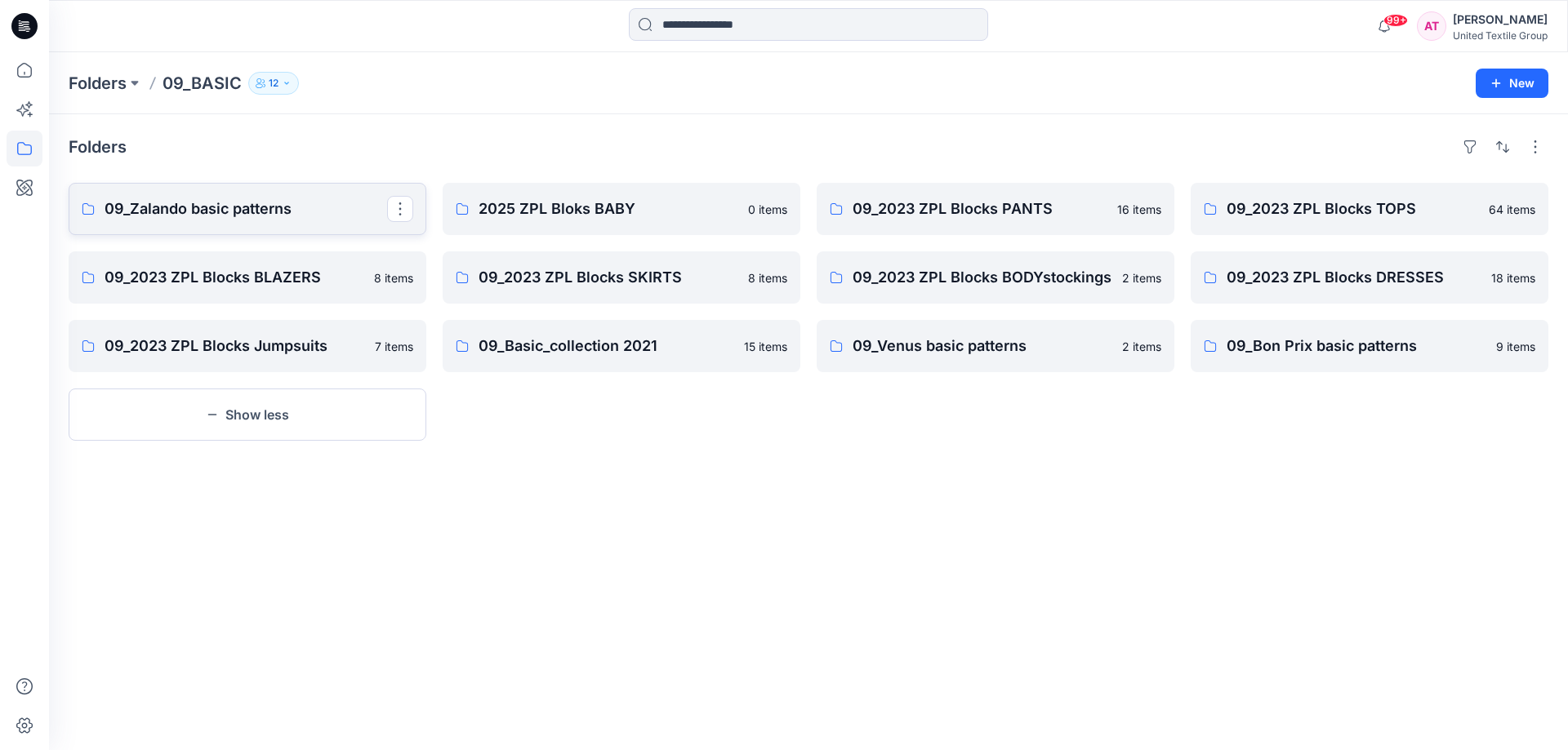
click at [342, 198] on p "09_Zalando basic patterns" at bounding box center [245, 208] width 282 height 23
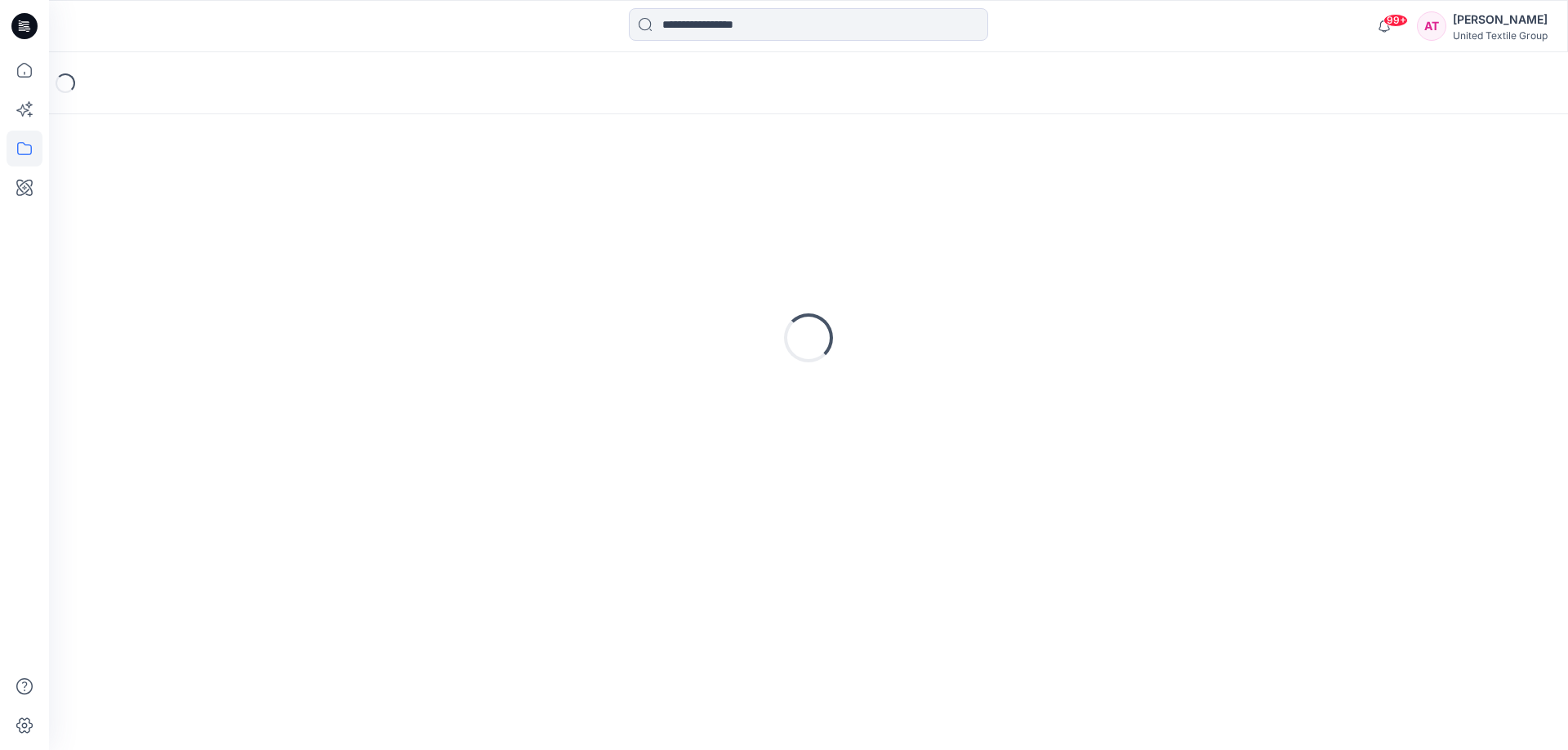
click at [342, 198] on div "Loading..." at bounding box center [808, 338] width 1480 height 408
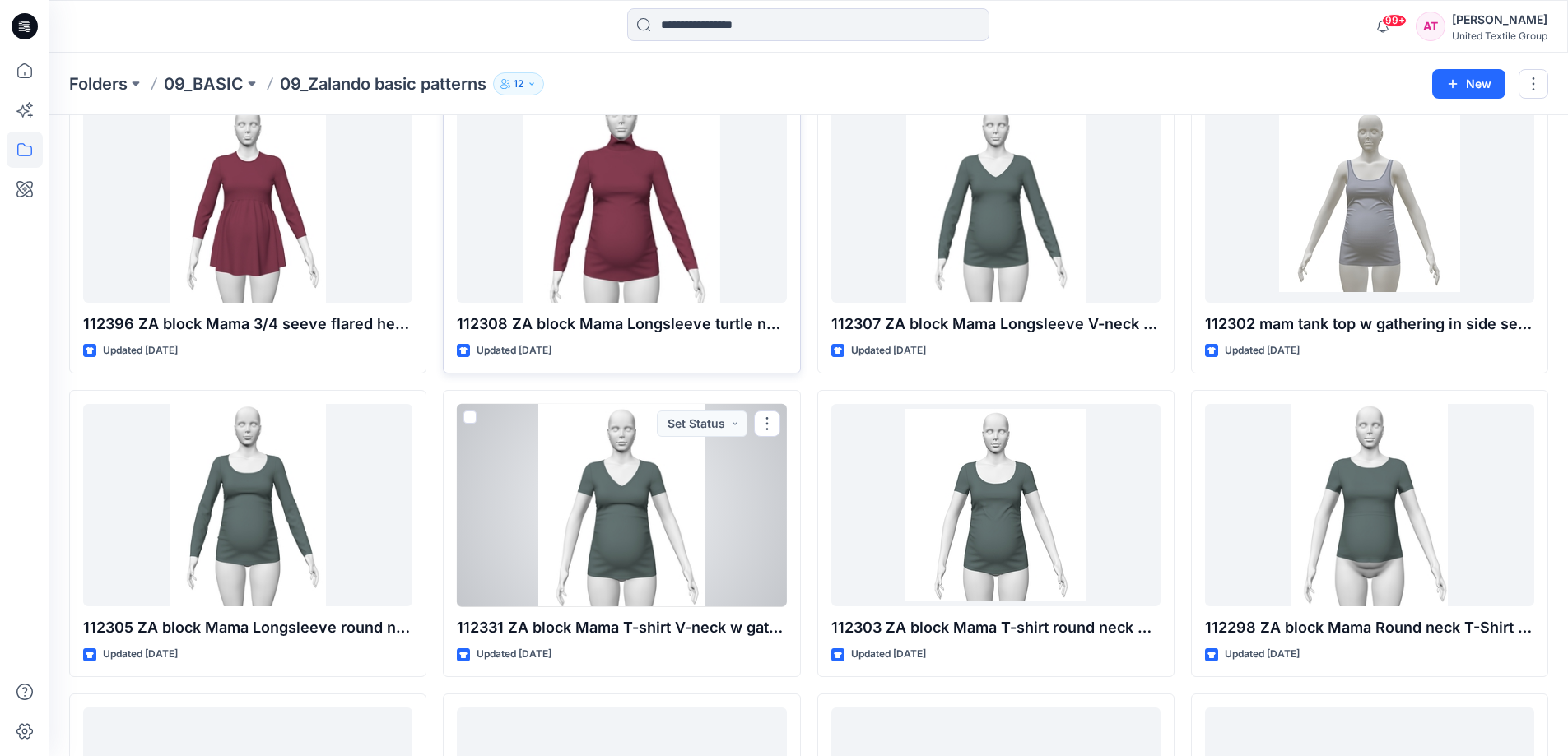
scroll to position [6362, 0]
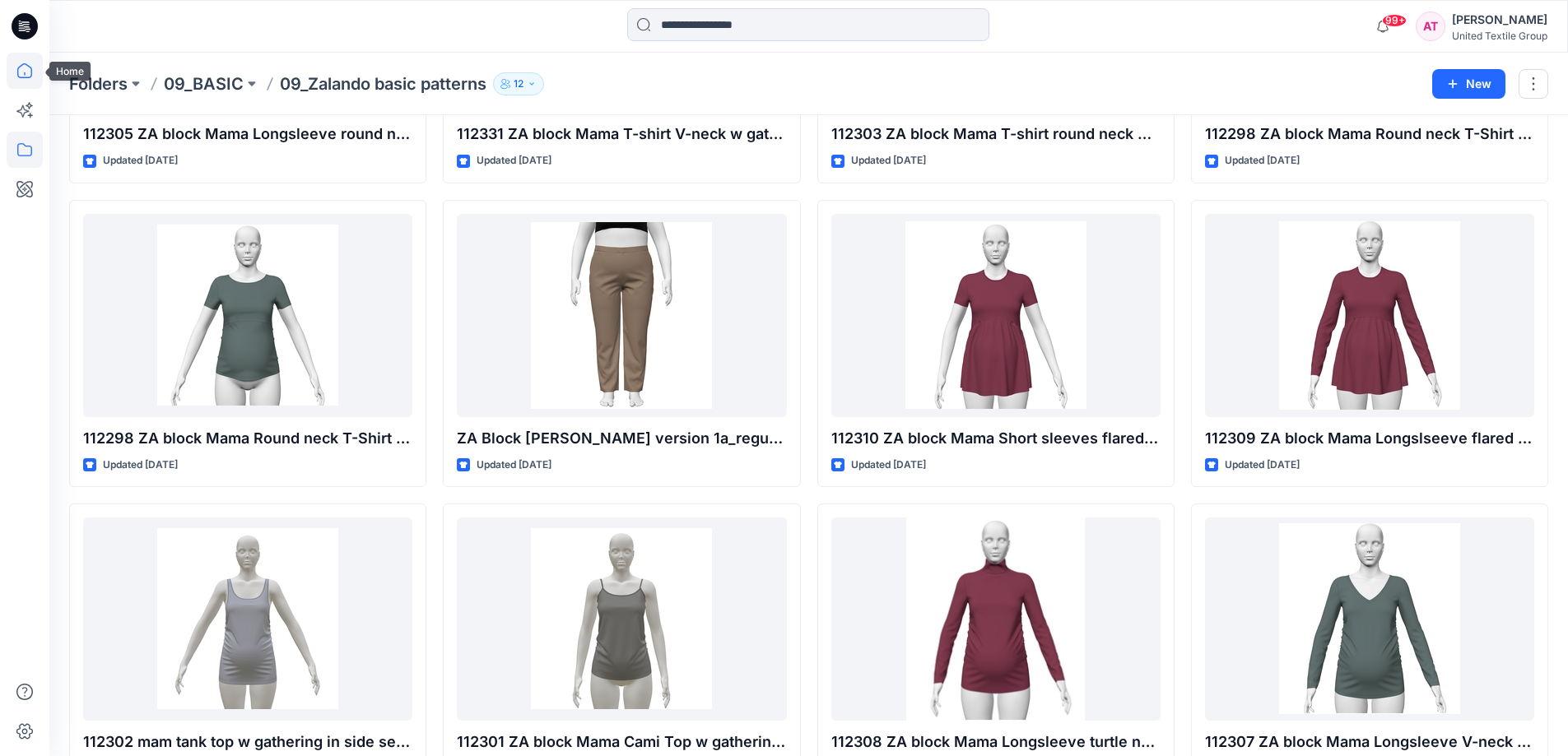
click at [37, 66] on icon at bounding box center [24, 70] width 37 height 37
click at [28, 74] on icon at bounding box center [24, 70] width 37 height 37
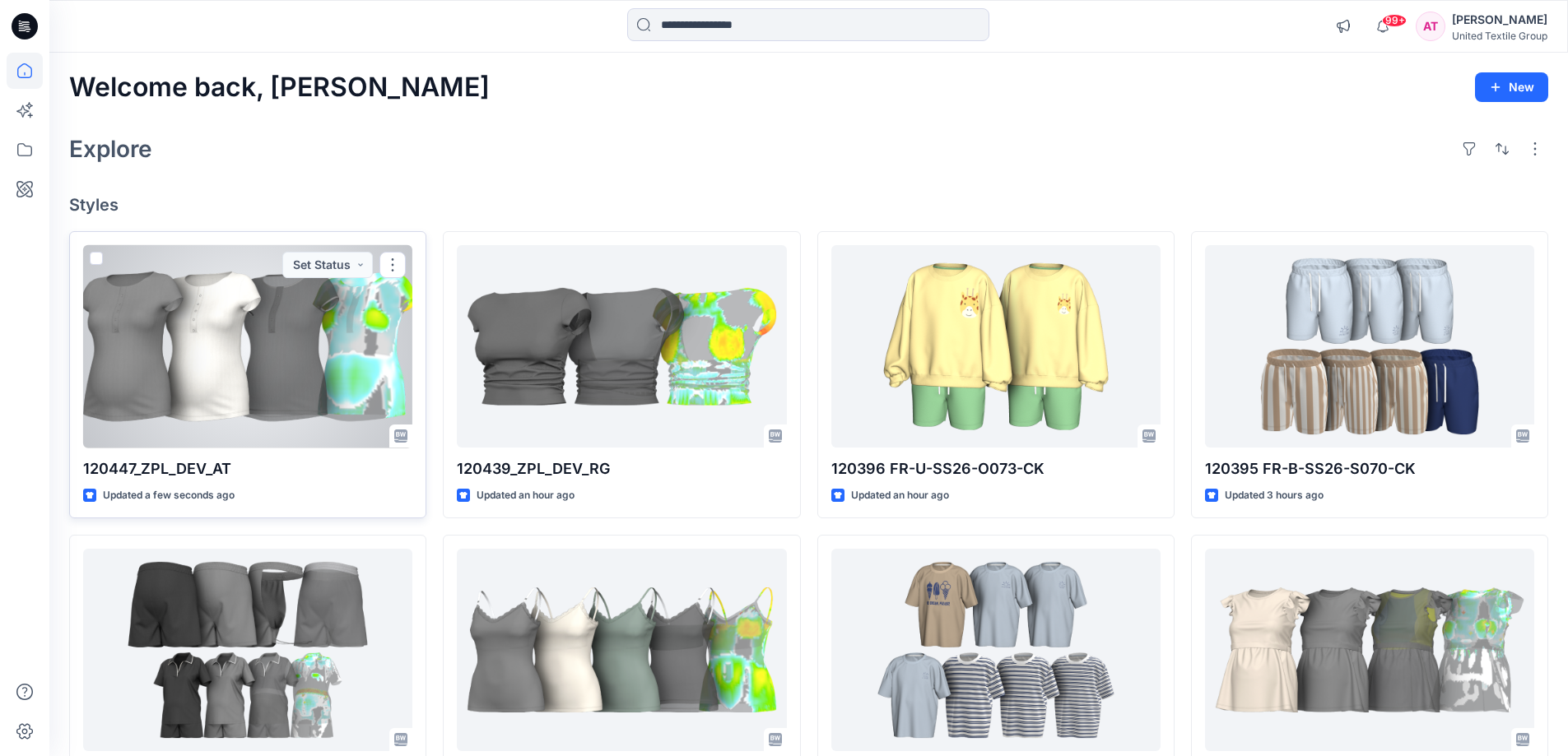
click at [275, 340] on div at bounding box center [248, 346] width 329 height 204
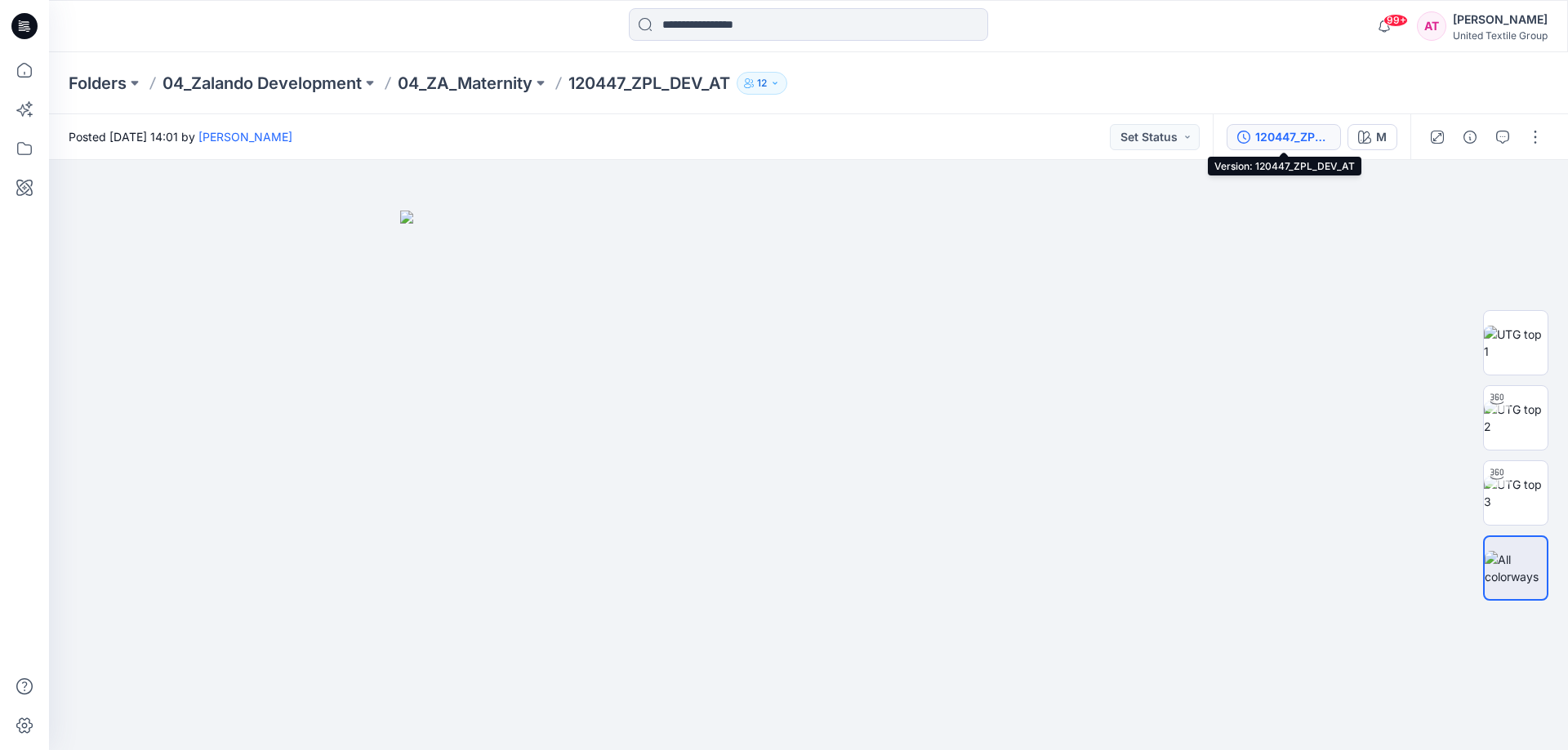
click at [1296, 131] on div "120447_ZPL_DEV_AT" at bounding box center [1292, 137] width 75 height 18
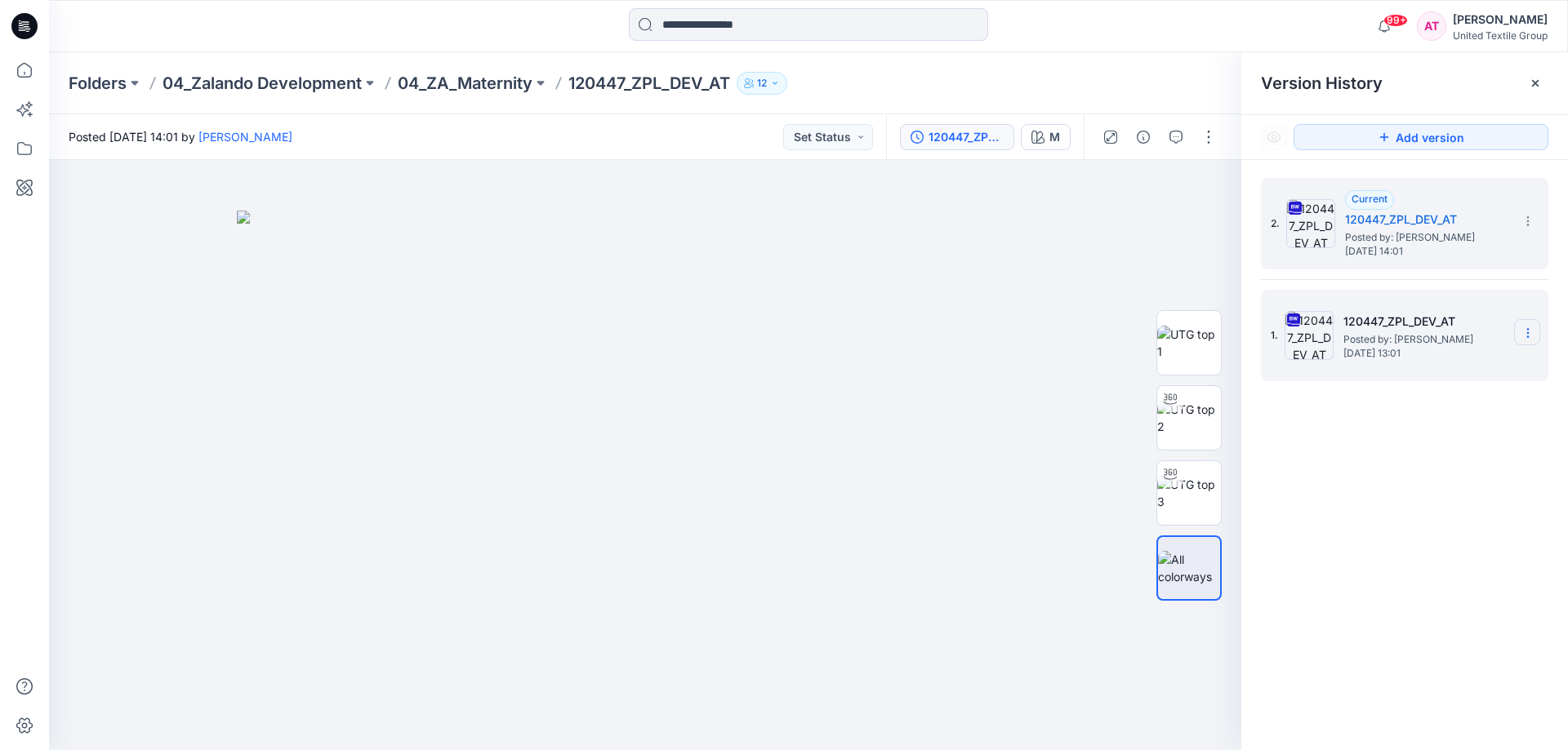
click at [1521, 330] on icon at bounding box center [1528, 333] width 13 height 13
click at [1423, 501] on span "Delete Version" at bounding box center [1415, 502] width 76 height 20
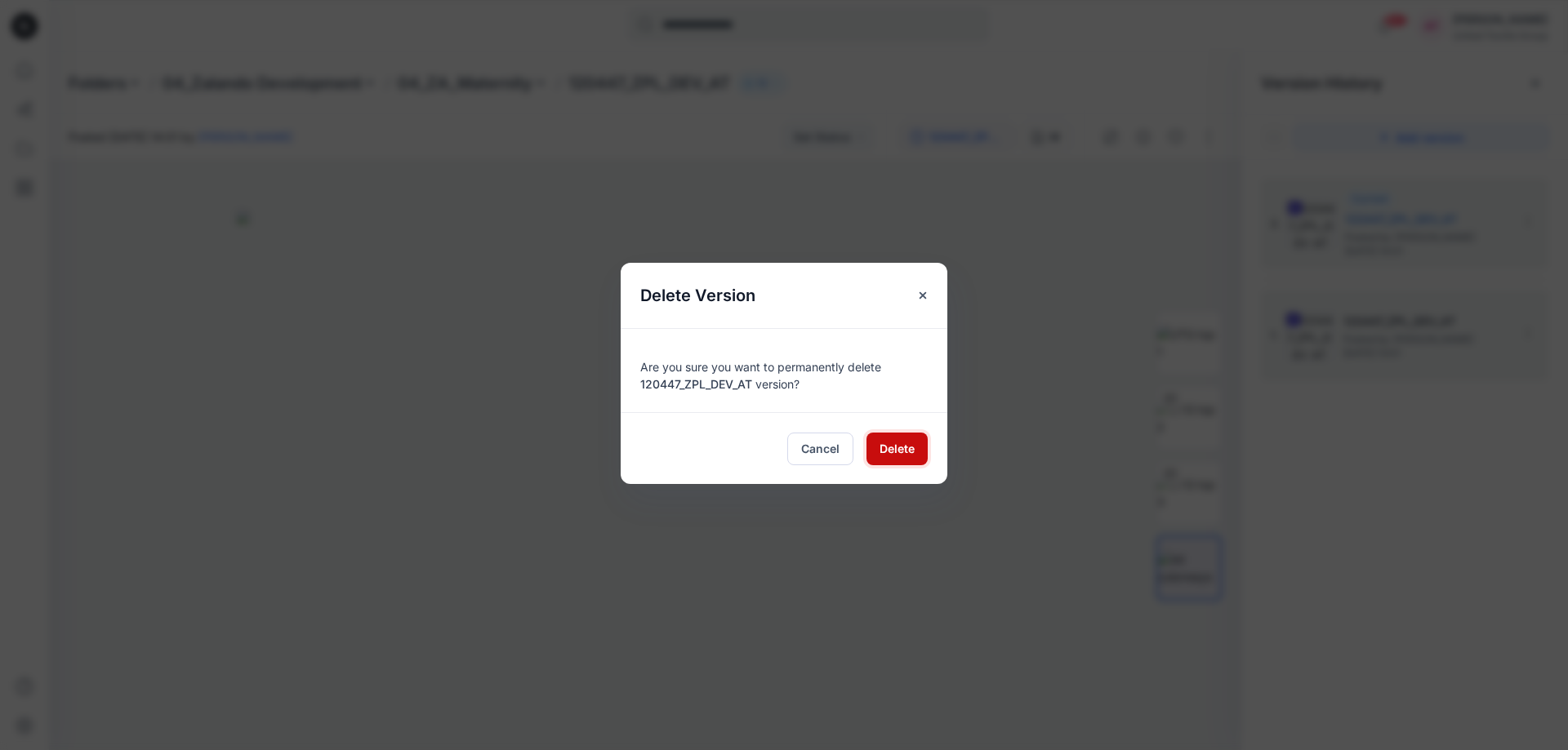
click at [884, 449] on span "Delete" at bounding box center [898, 449] width 35 height 17
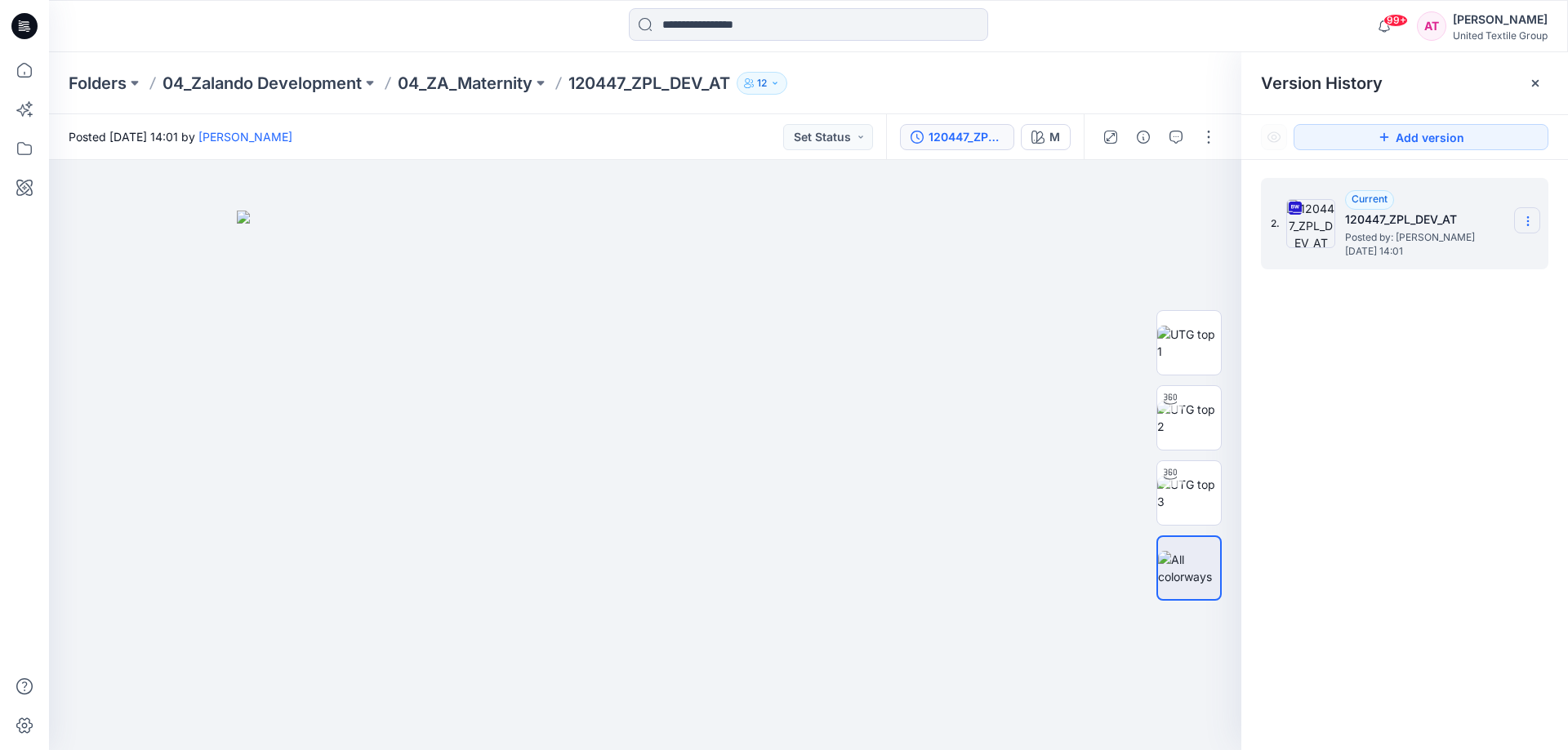
click at [1531, 221] on icon at bounding box center [1528, 221] width 13 height 13
click at [1208, 134] on button "button" at bounding box center [1209, 137] width 26 height 26
click at [1125, 212] on button "Edit" at bounding box center [1140, 221] width 150 height 30
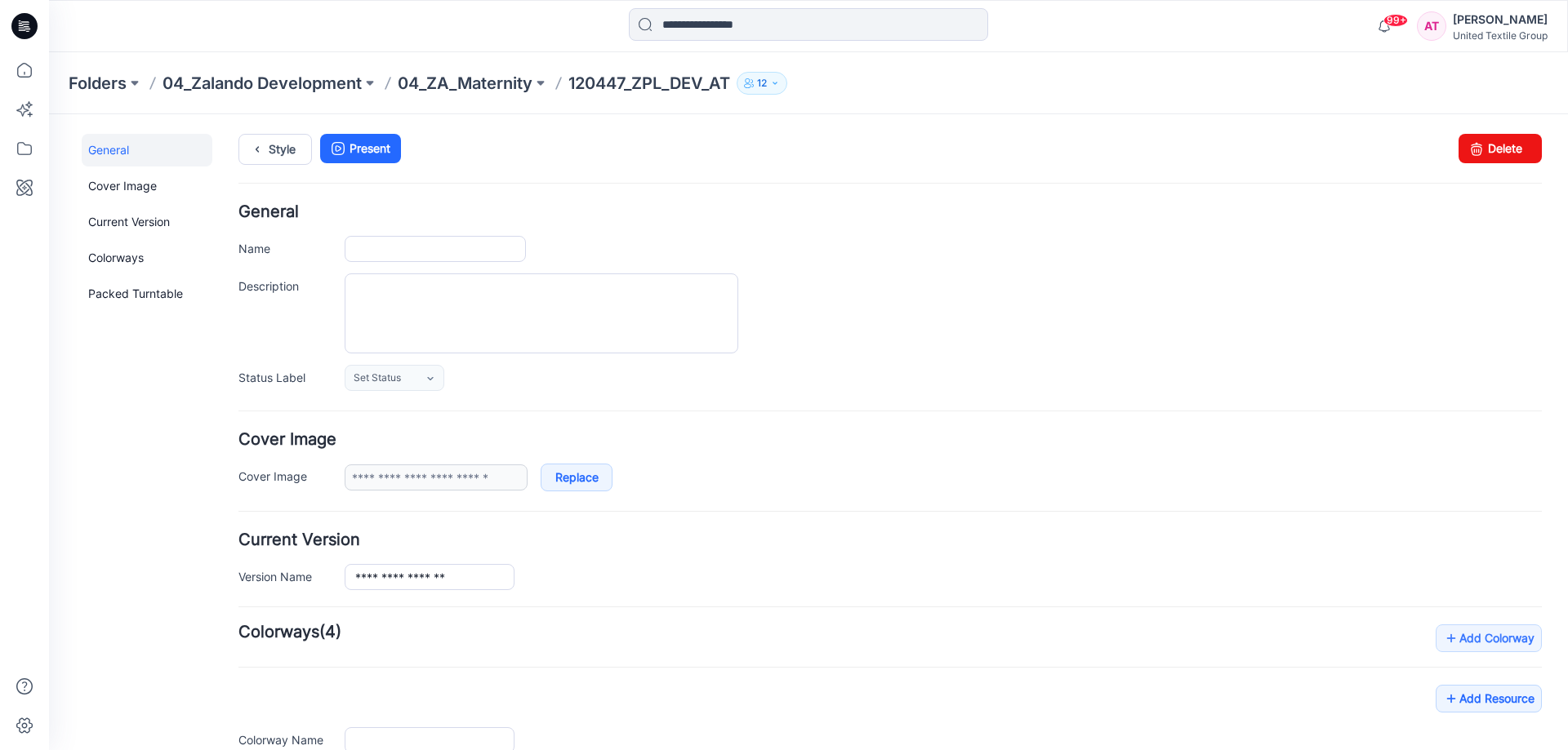
type input "**********"
type input "*"
type input "**********"
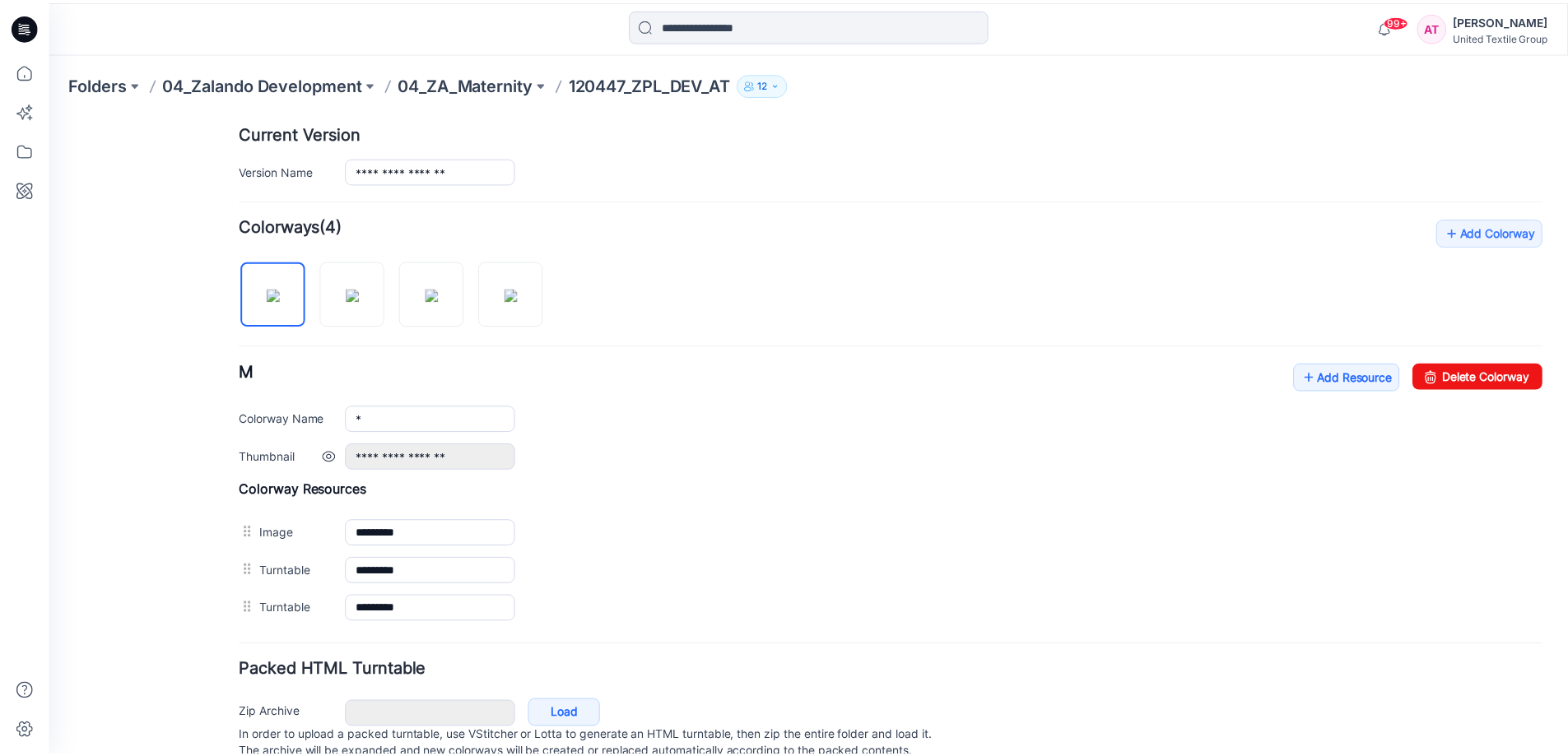
scroll to position [472, 0]
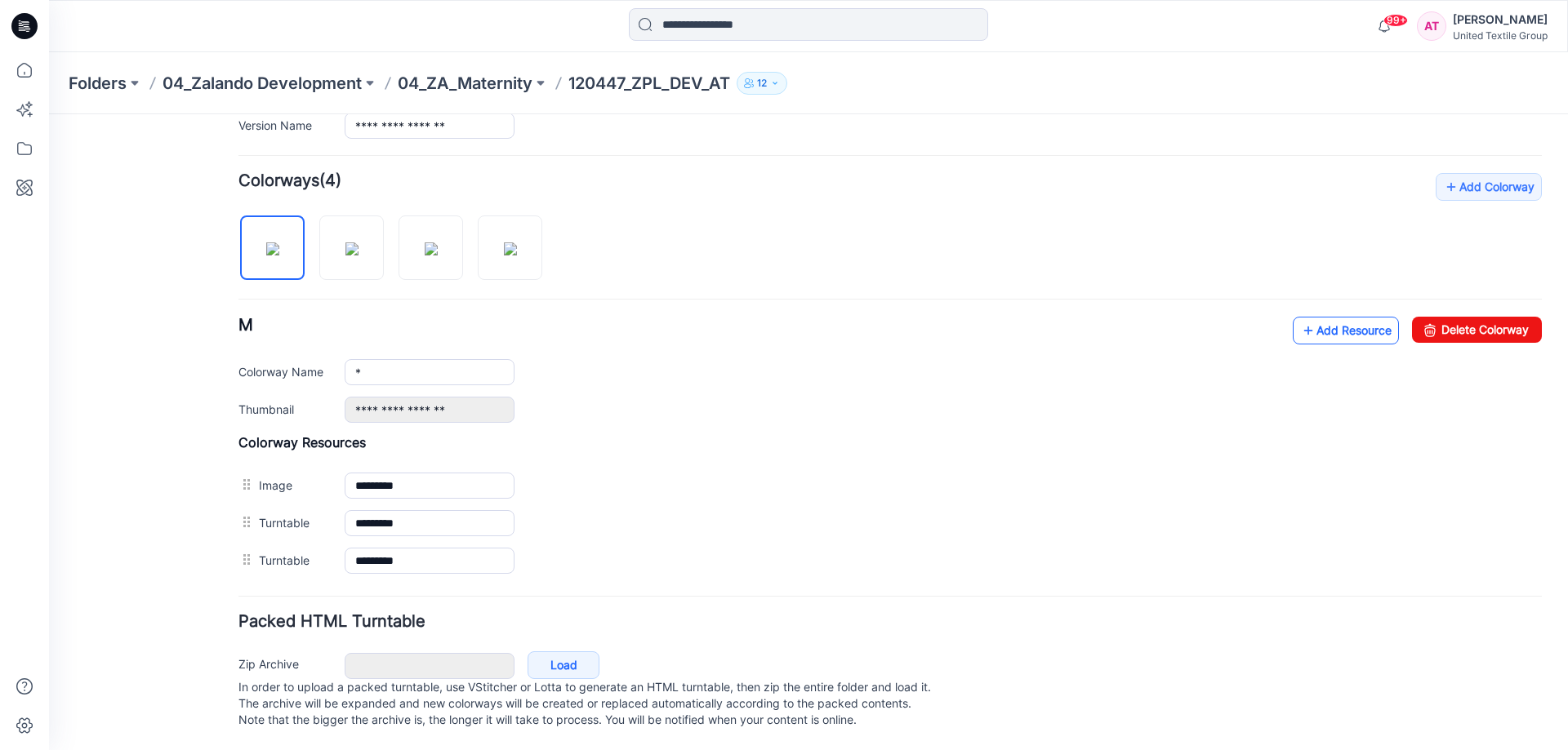
click at [1326, 319] on link "Add Resource" at bounding box center [1345, 330] width 106 height 28
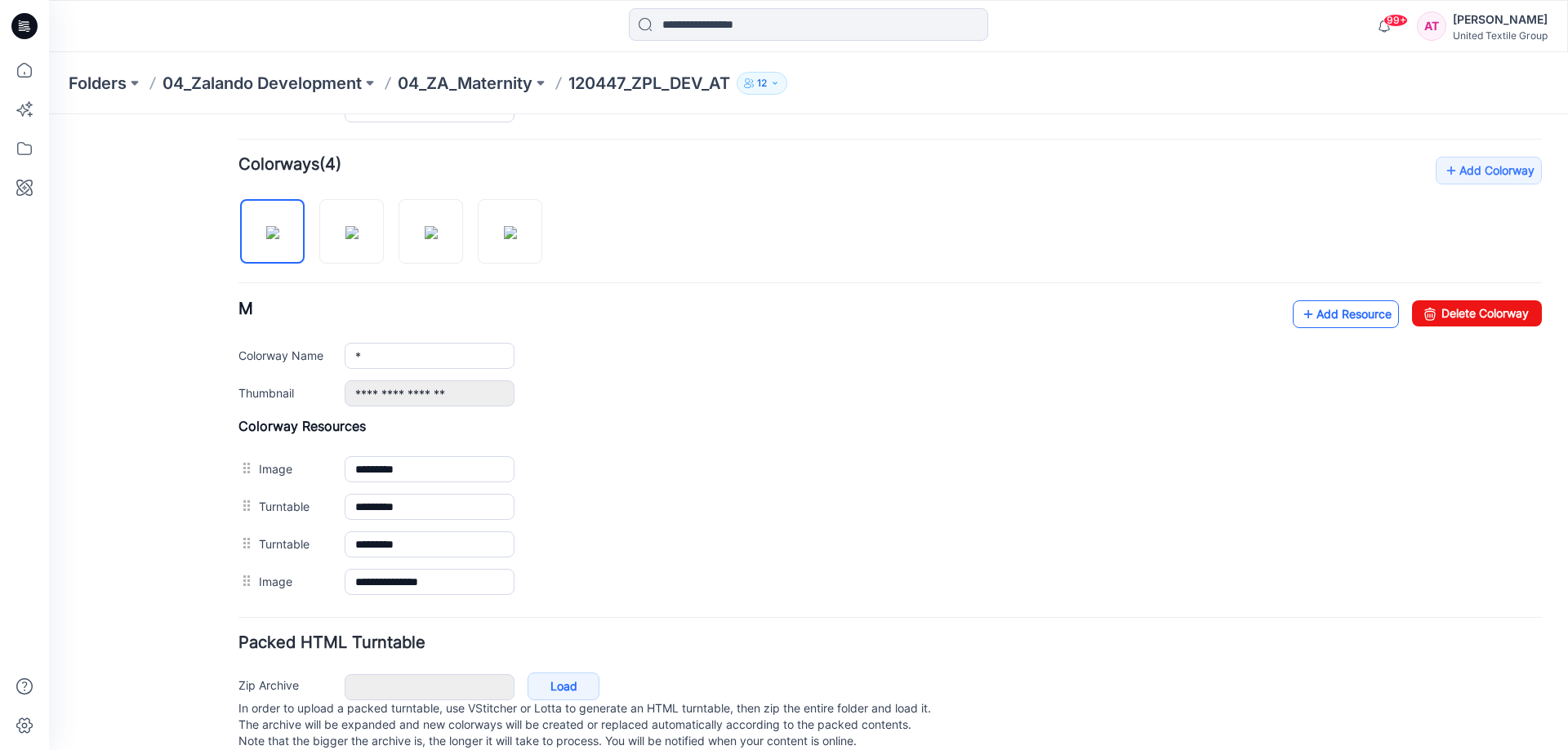
click at [1316, 315] on link "Add Resource" at bounding box center [1345, 315] width 106 height 28
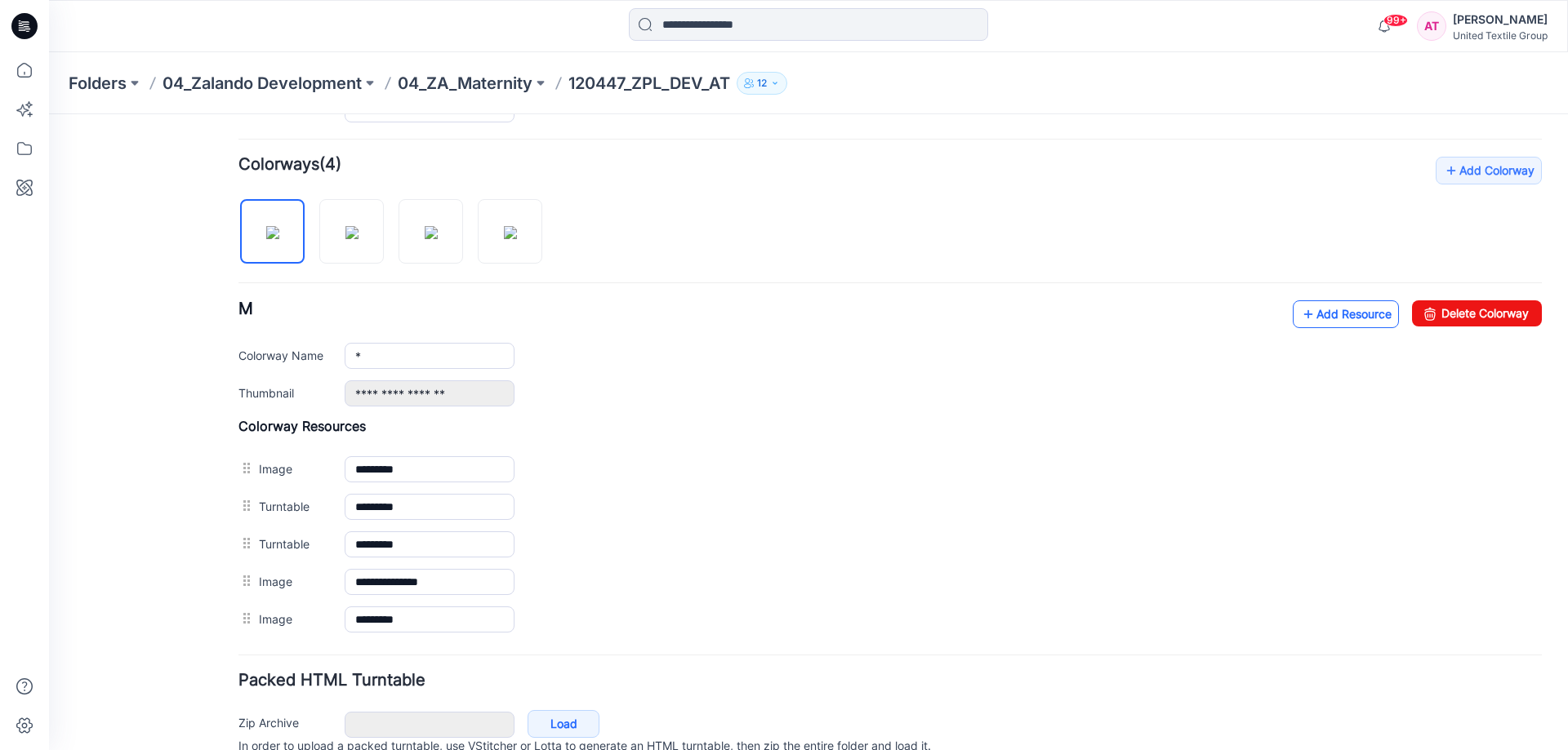
click at [1344, 314] on link "Add Resource" at bounding box center [1345, 315] width 106 height 28
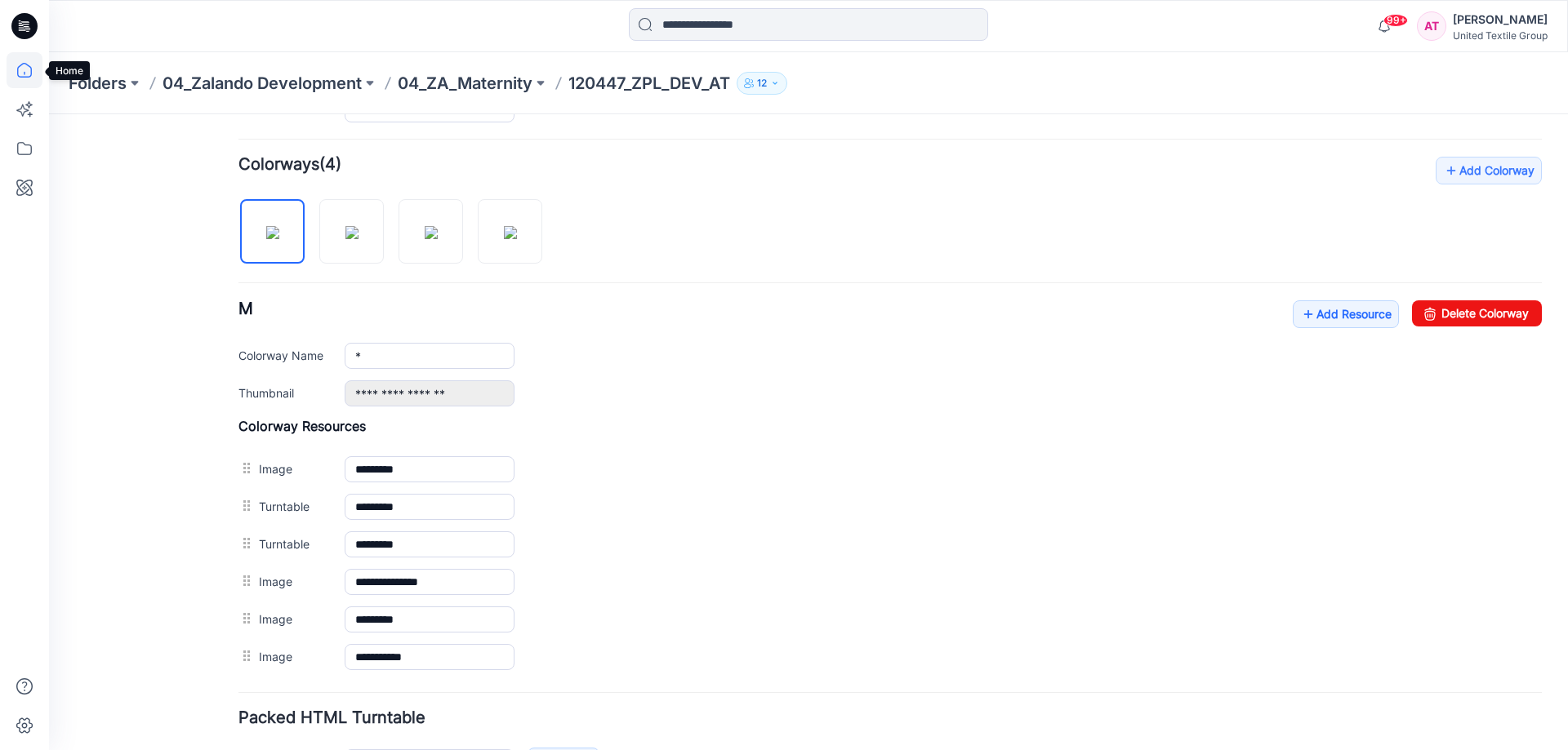
click at [18, 72] on icon at bounding box center [24, 71] width 15 height 15
